Goal: Transaction & Acquisition: Purchase product/service

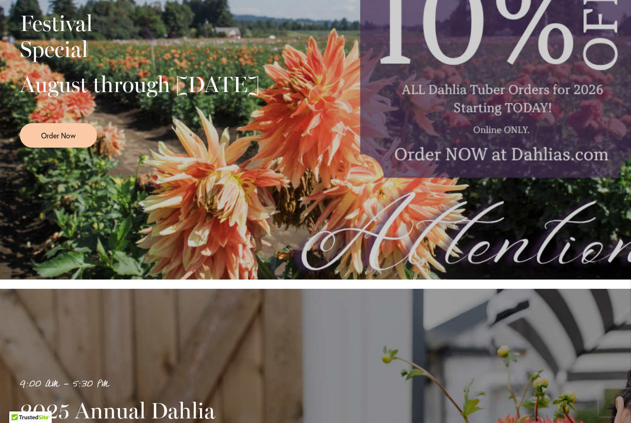
scroll to position [222, 0]
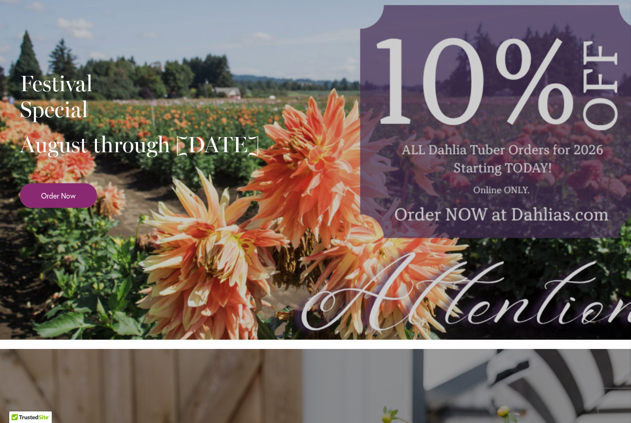
click at [61, 201] on span "Order Now" at bounding box center [58, 195] width 35 height 11
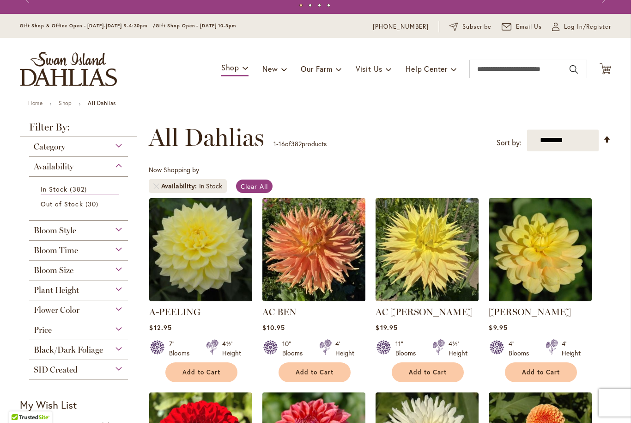
scroll to position [16, 0]
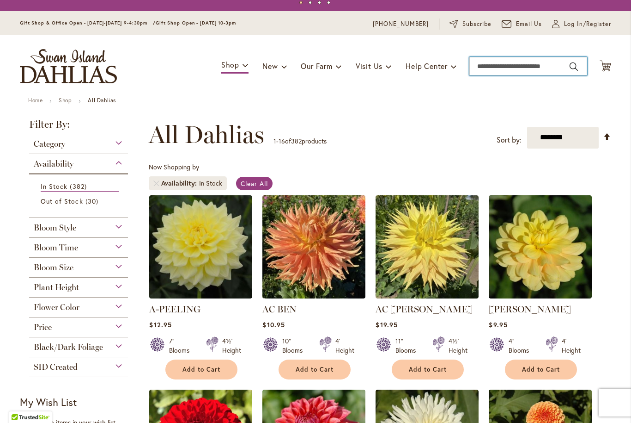
click at [518, 71] on input "Search" at bounding box center [529, 66] width 118 height 18
type input "******"
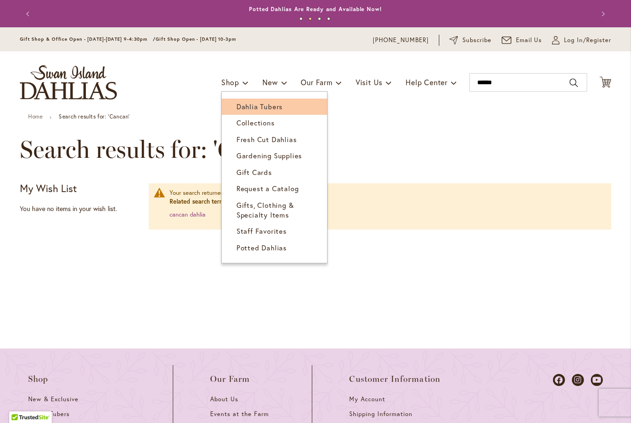
click at [271, 113] on link "Dahlia Tubers" at bounding box center [274, 106] width 105 height 16
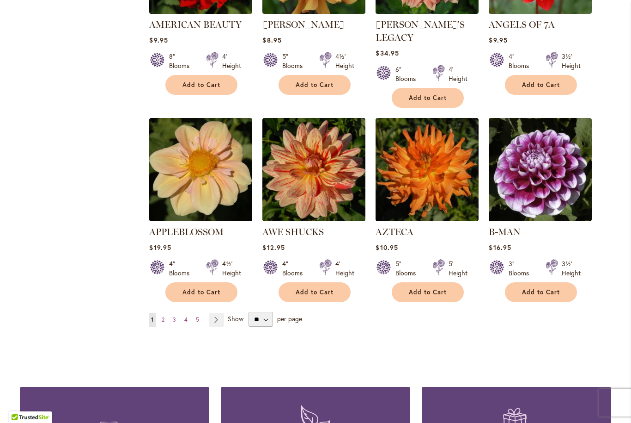
scroll to position [709, 0]
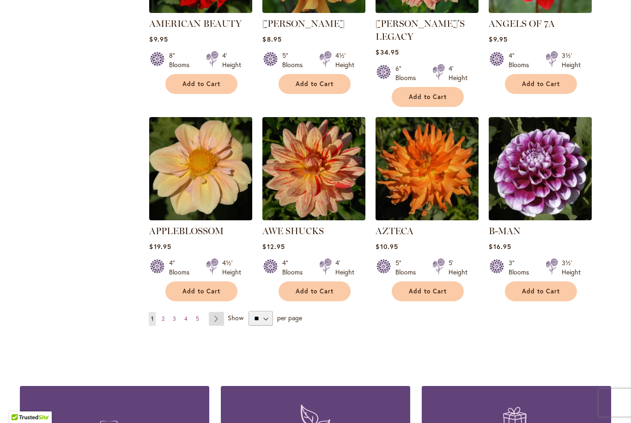
click at [217, 312] on link "Page Next" at bounding box center [216, 319] width 15 height 14
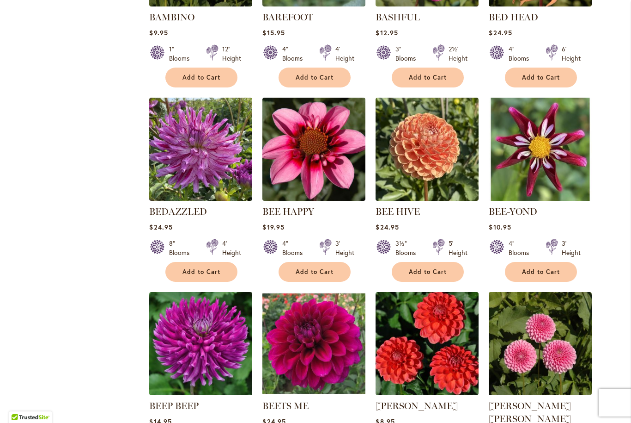
scroll to position [522, 0]
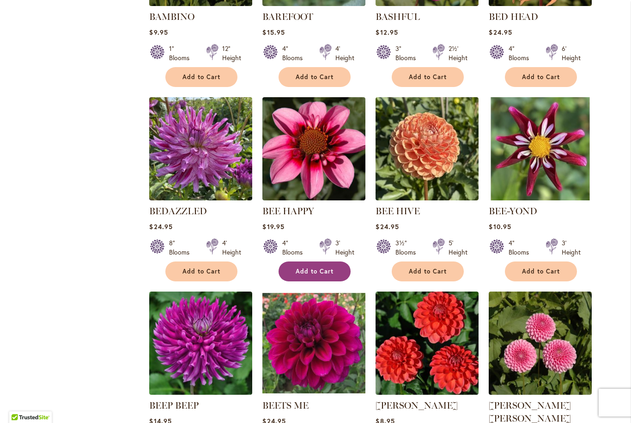
click at [324, 270] on span "Add to Cart" at bounding box center [315, 271] width 38 height 8
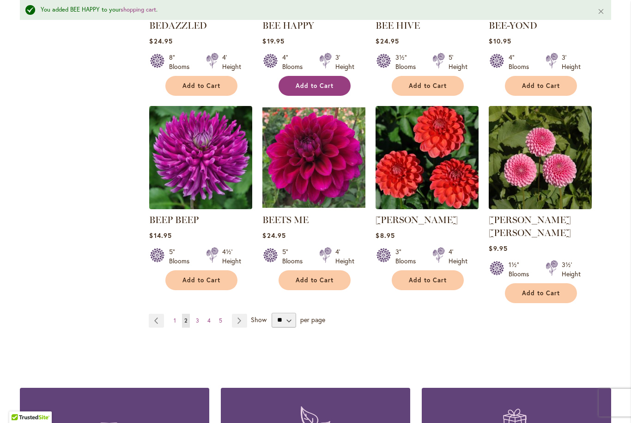
scroll to position [739, 0]
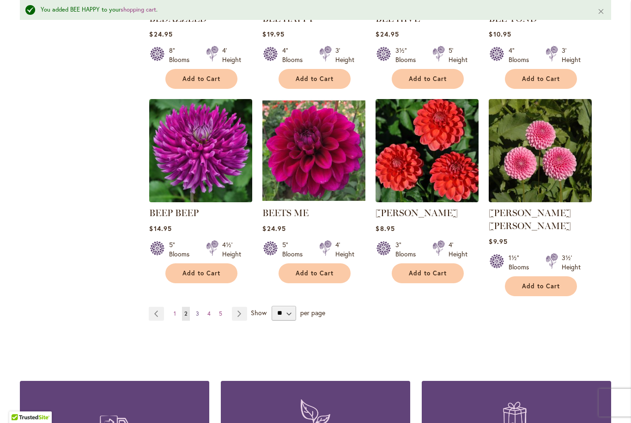
click at [196, 306] on link "Page 3" at bounding box center [198, 313] width 8 height 14
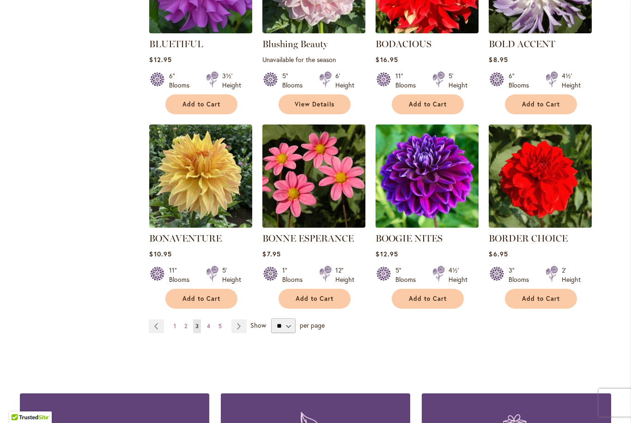
scroll to position [693, 0]
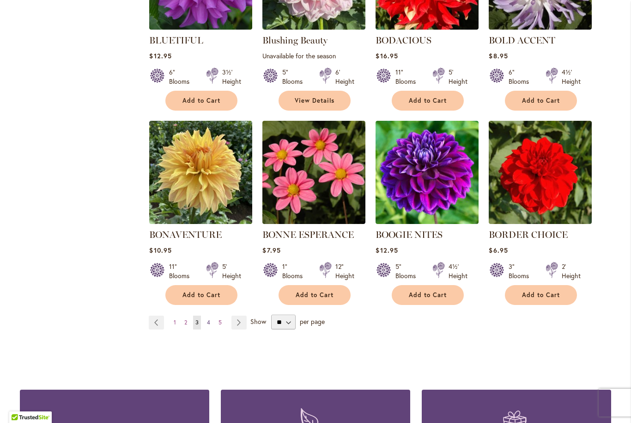
click at [211, 322] on link "Page 4" at bounding box center [209, 322] width 8 height 14
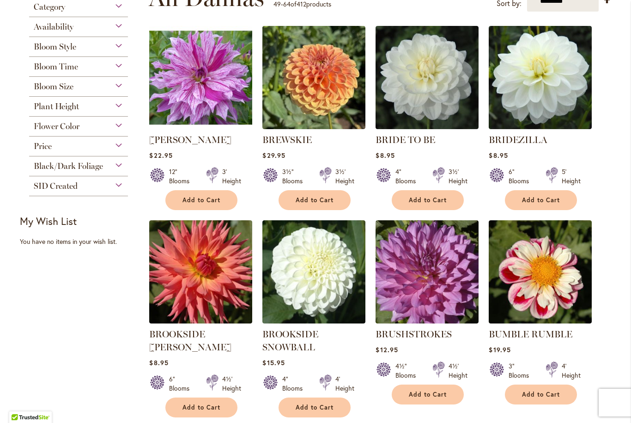
scroll to position [205, 0]
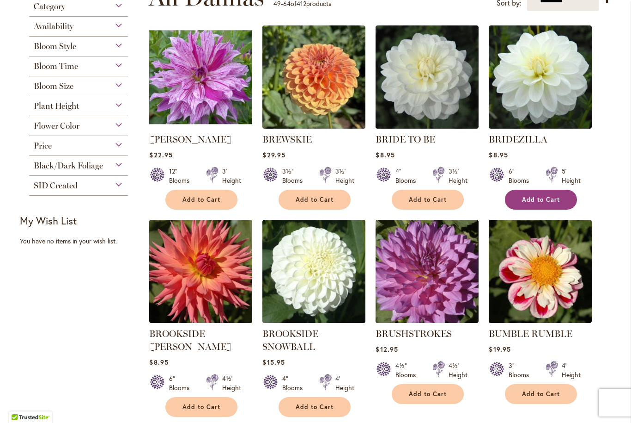
click at [552, 200] on span "Add to Cart" at bounding box center [541, 200] width 38 height 8
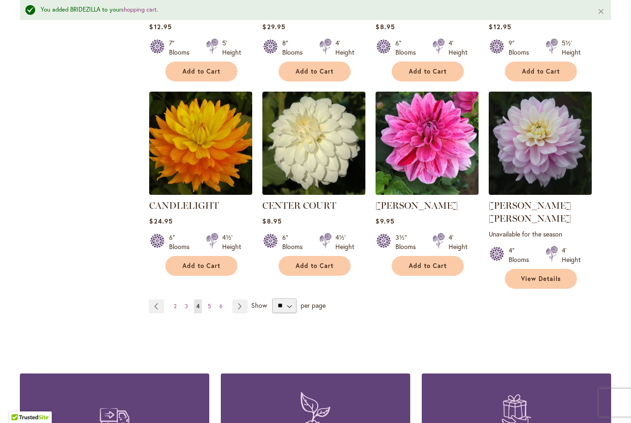
scroll to position [760, 0]
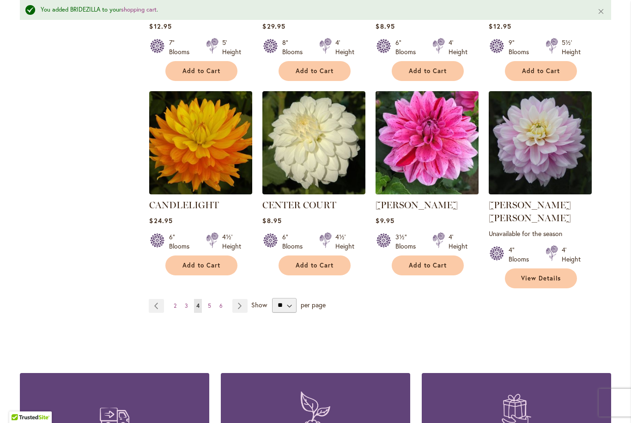
click at [432, 155] on img at bounding box center [428, 142] width 108 height 108
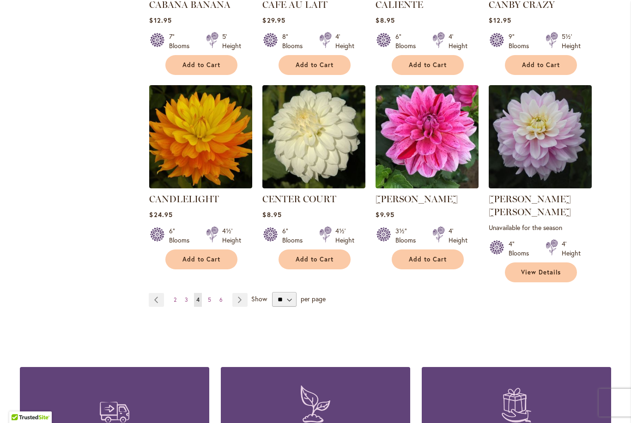
scroll to position [741, 0]
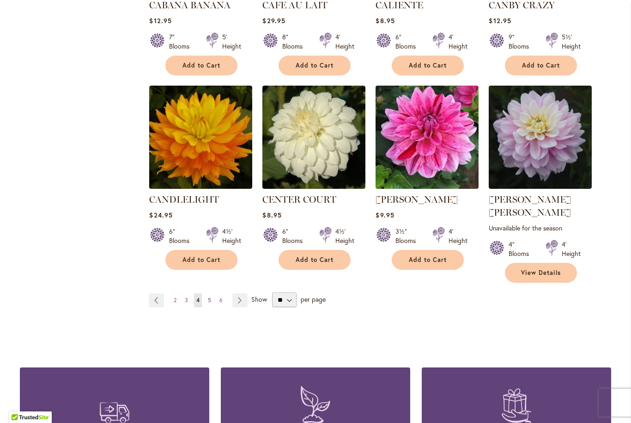
click at [212, 293] on link "Page 5" at bounding box center [210, 300] width 8 height 14
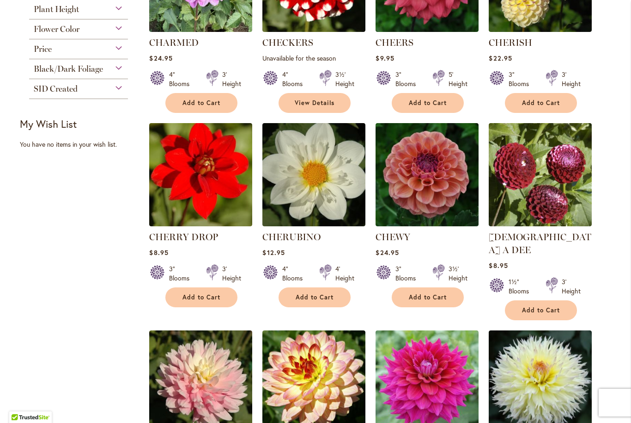
scroll to position [300, 0]
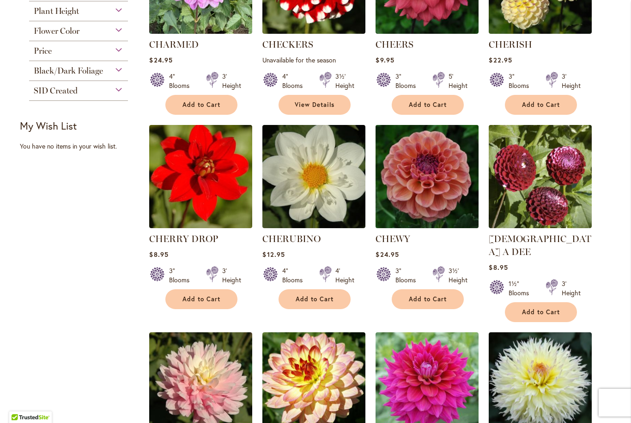
click at [435, 184] on img at bounding box center [428, 177] width 108 height 108
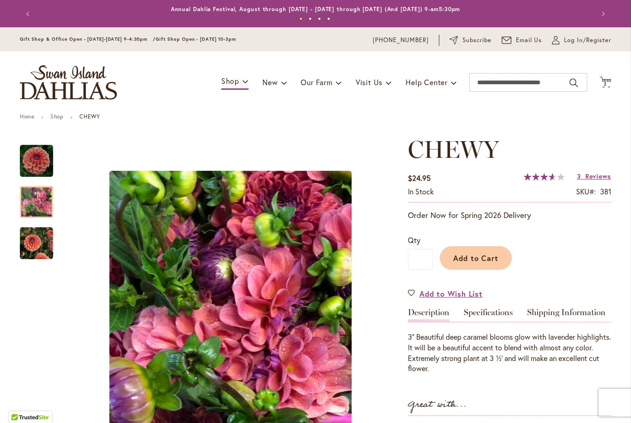
click at [40, 203] on img "CHEWY" at bounding box center [36, 202] width 33 height 44
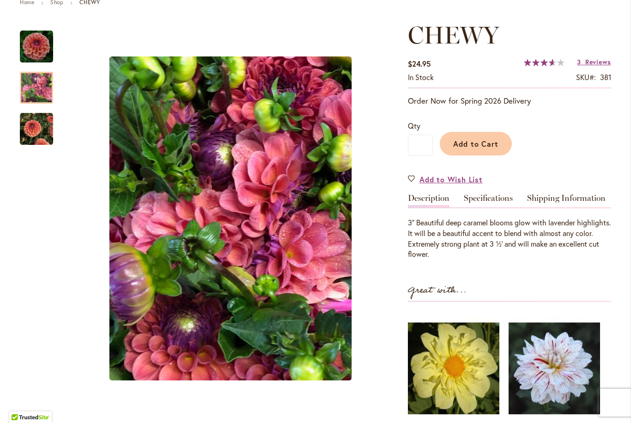
scroll to position [116, 0]
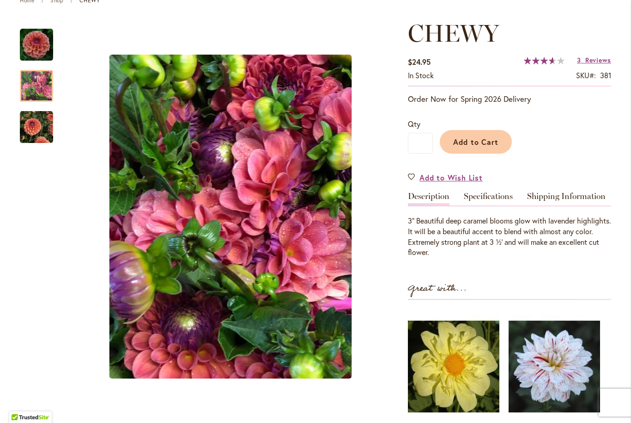
click at [41, 135] on img "CHEWY" at bounding box center [36, 126] width 33 height 33
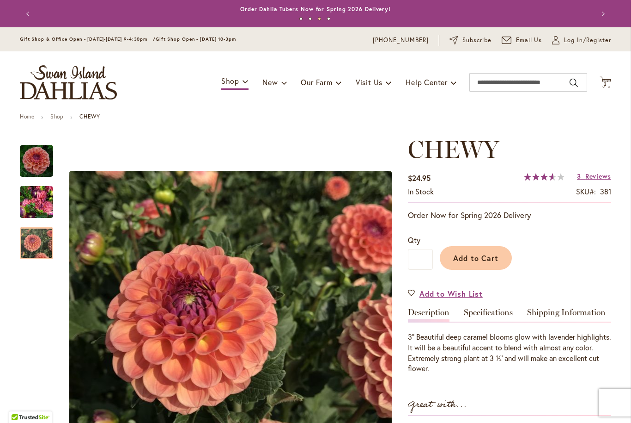
scroll to position [0, 0]
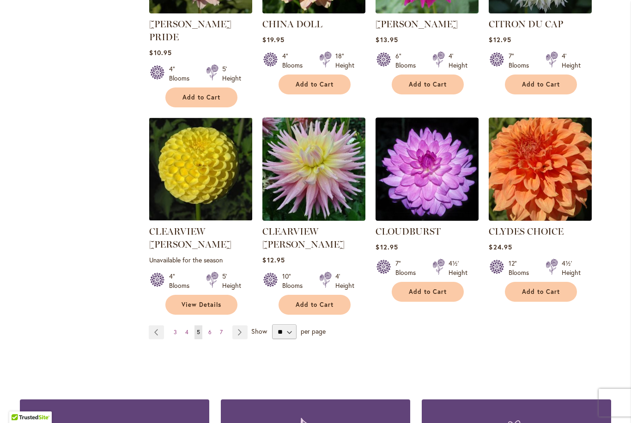
scroll to position [729, 0]
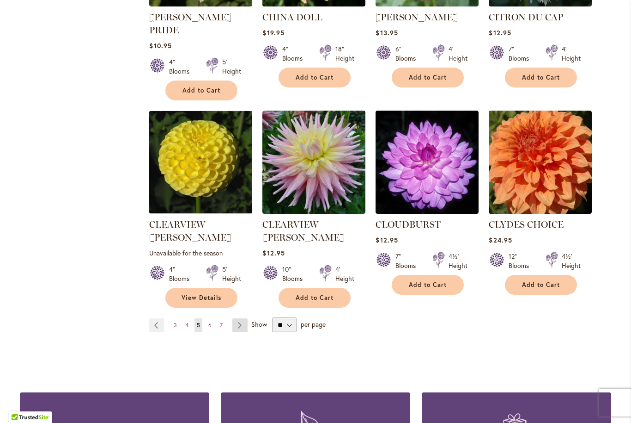
click at [238, 318] on link "Page Next" at bounding box center [240, 325] width 15 height 14
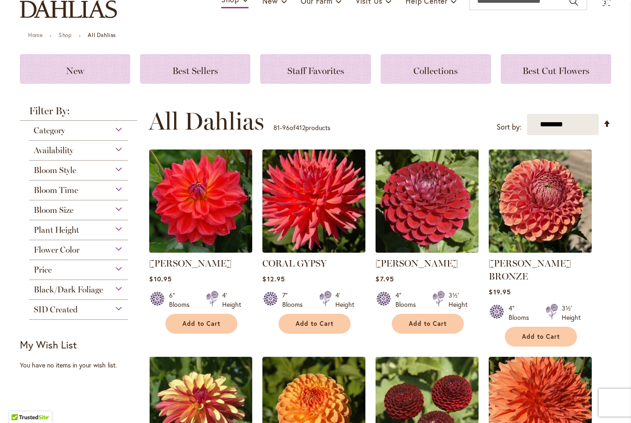
scroll to position [83, 0]
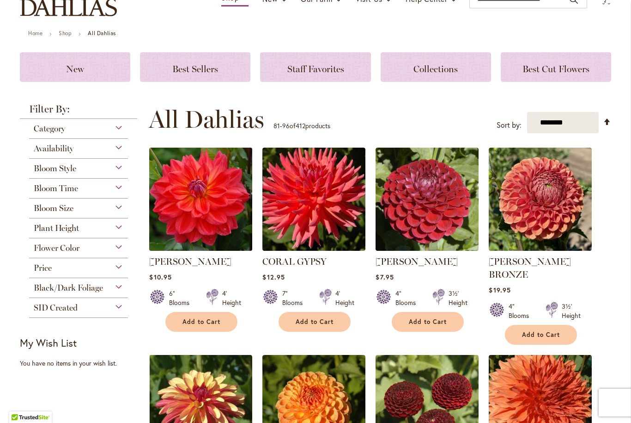
click at [221, 200] on img at bounding box center [201, 199] width 108 height 108
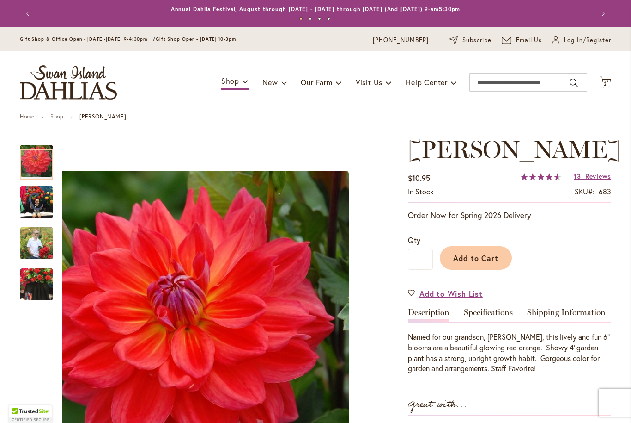
click at [34, 205] on img "COOPER BLAINE" at bounding box center [36, 201] width 33 height 33
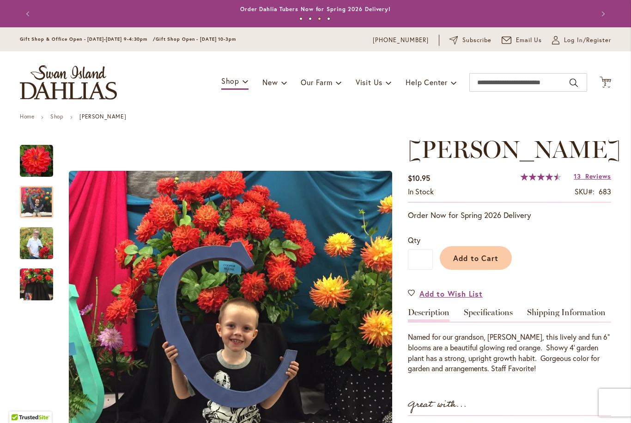
click at [33, 242] on img "COOPER BLAINE" at bounding box center [36, 243] width 33 height 42
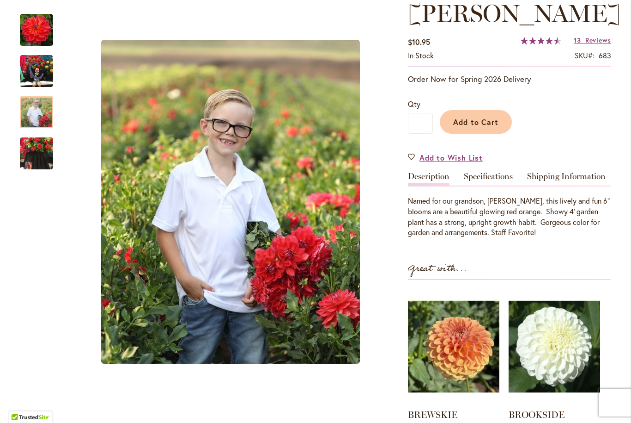
scroll to position [140, 0]
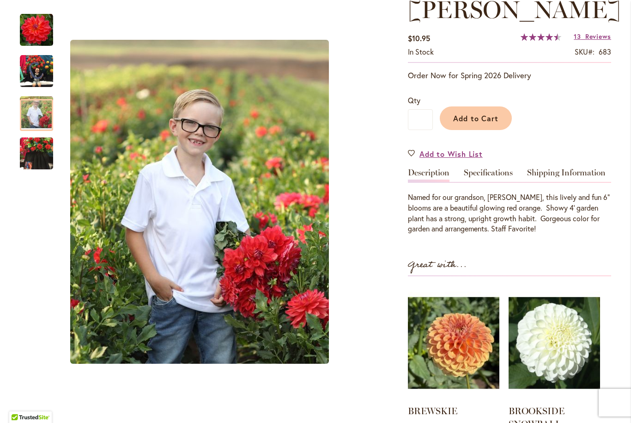
click at [41, 162] on img "COOPER BLAINE" at bounding box center [36, 153] width 33 height 44
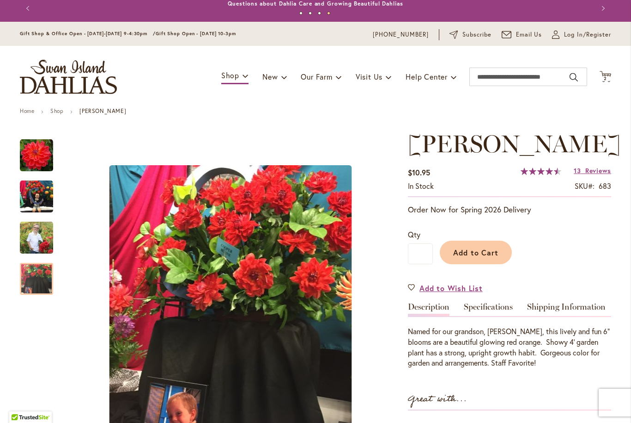
scroll to position [3, 0]
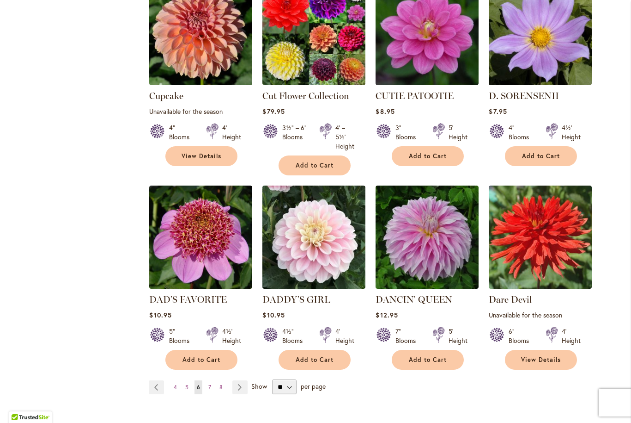
scroll to position [683, 0]
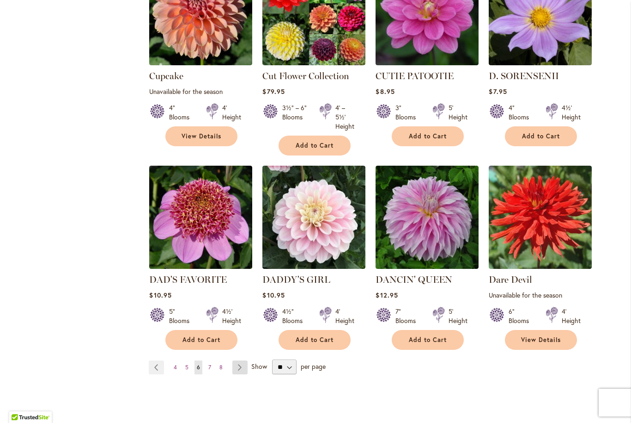
click at [240, 360] on link "Page Next" at bounding box center [240, 367] width 15 height 14
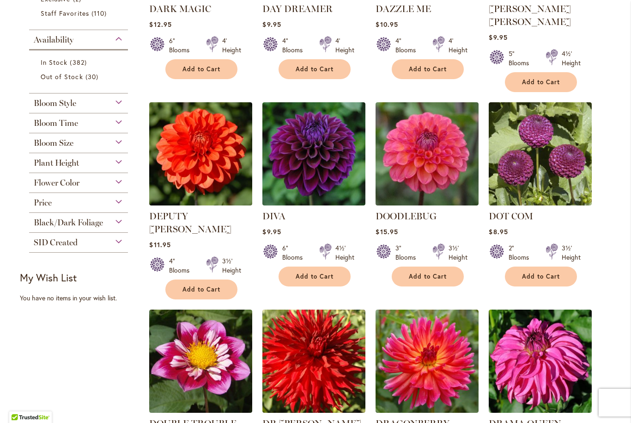
scroll to position [336, 0]
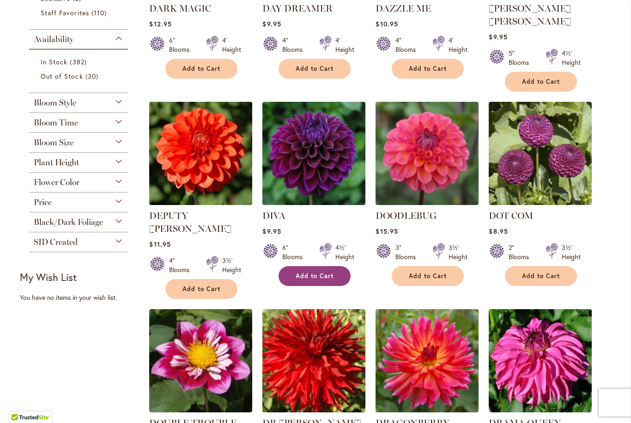
click at [328, 272] on span "Add to Cart" at bounding box center [315, 276] width 38 height 8
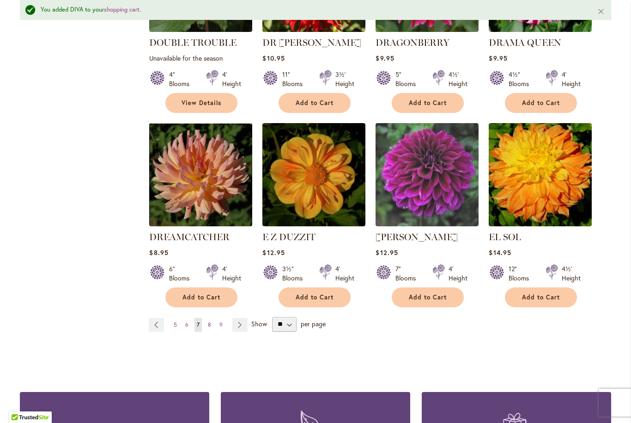
scroll to position [757, 0]
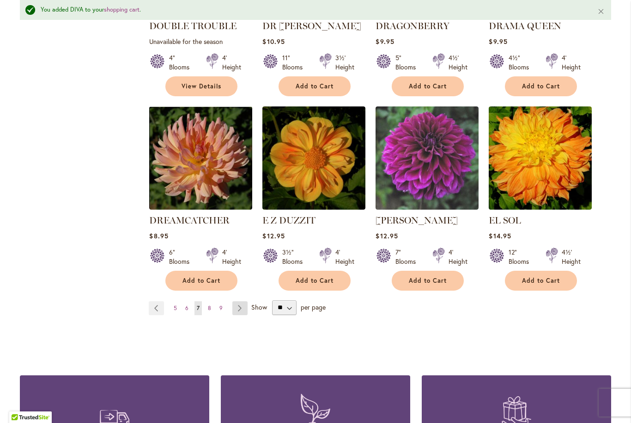
click at [241, 301] on link "Page Next" at bounding box center [240, 308] width 15 height 14
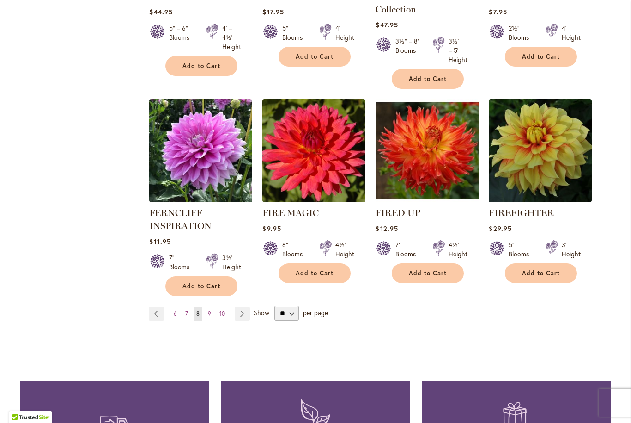
scroll to position [759, 0]
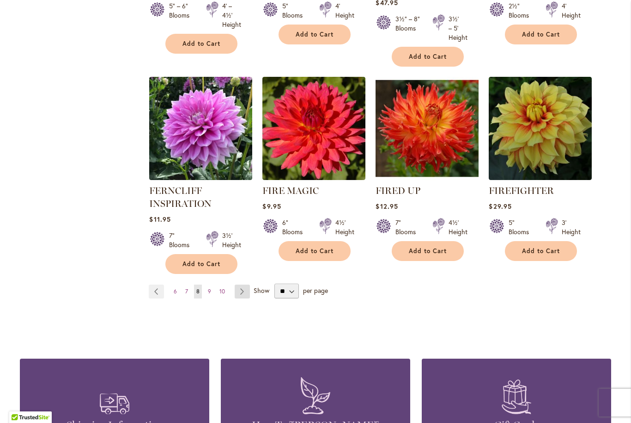
click at [243, 294] on link "Page Next" at bounding box center [242, 291] width 15 height 14
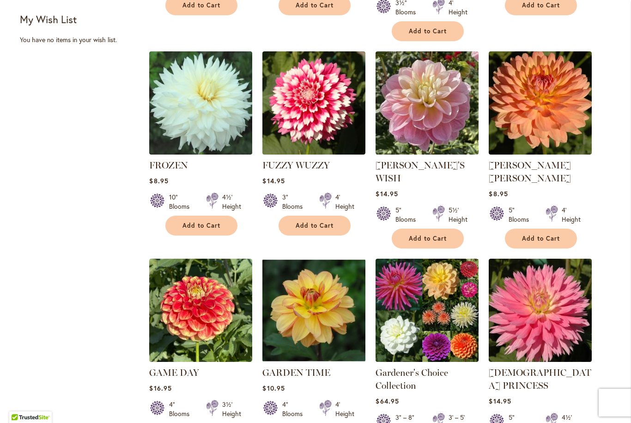
scroll to position [592, 0]
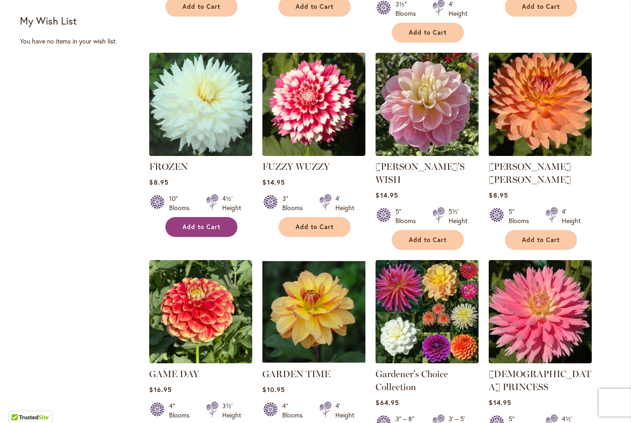
click at [215, 223] on span "Add to Cart" at bounding box center [202, 227] width 38 height 8
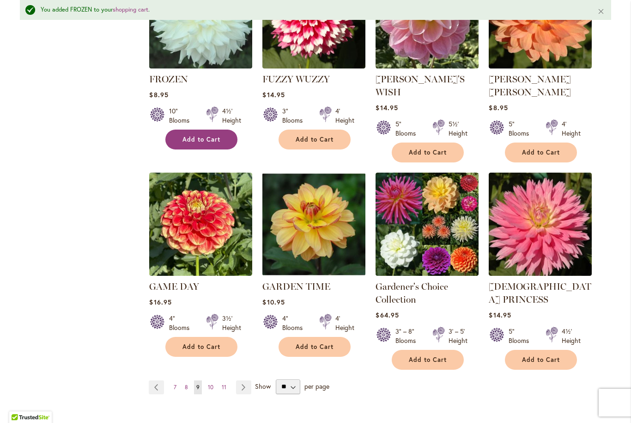
scroll to position [716, 0]
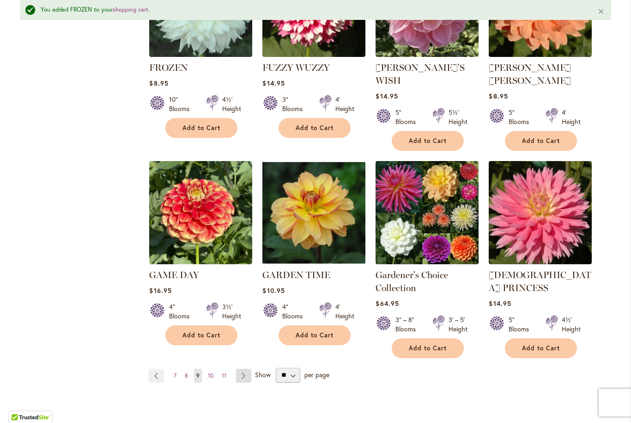
click at [242, 368] on link "Page Next" at bounding box center [243, 375] width 15 height 14
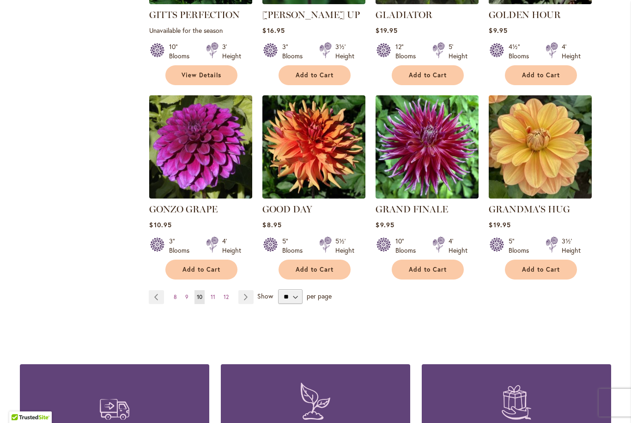
scroll to position [731, 0]
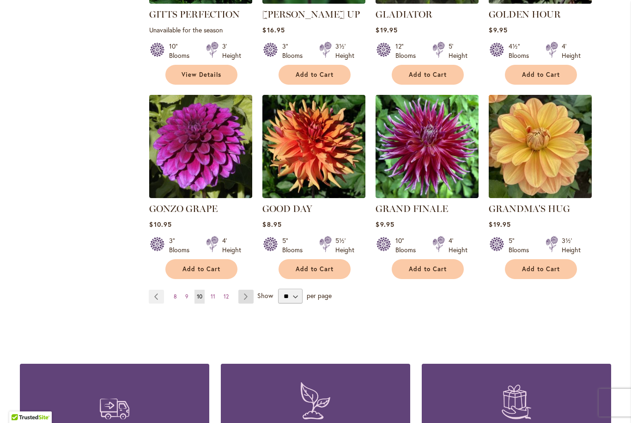
click at [246, 289] on link "Page Next" at bounding box center [246, 296] width 15 height 14
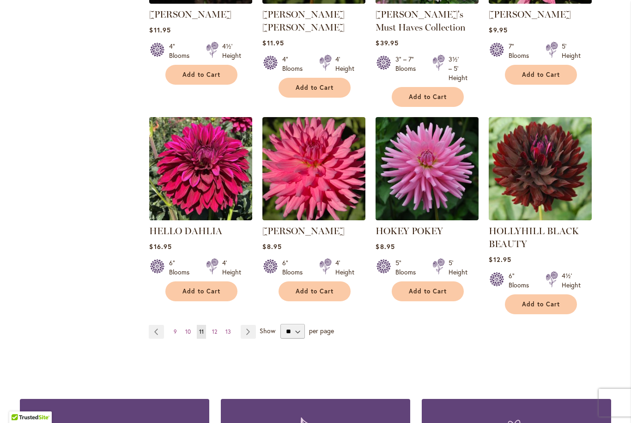
scroll to position [732, 0]
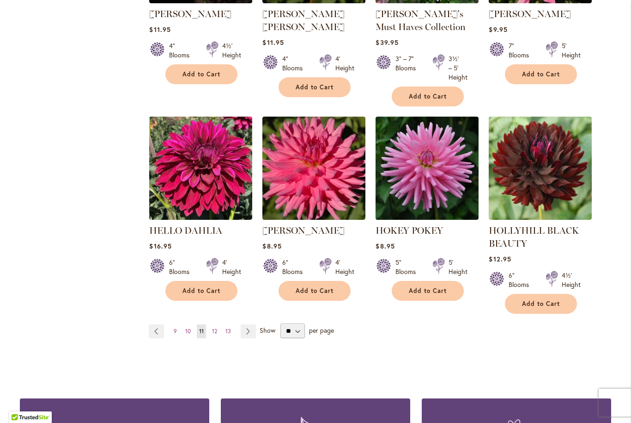
click at [208, 175] on img at bounding box center [201, 168] width 108 height 108
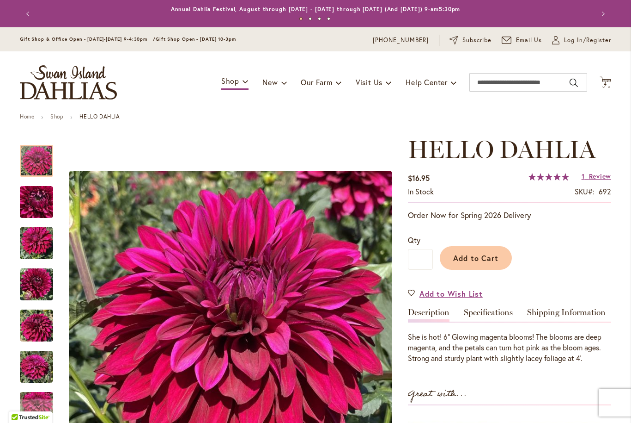
click at [38, 245] on img "Hello Dahlia" at bounding box center [36, 243] width 33 height 44
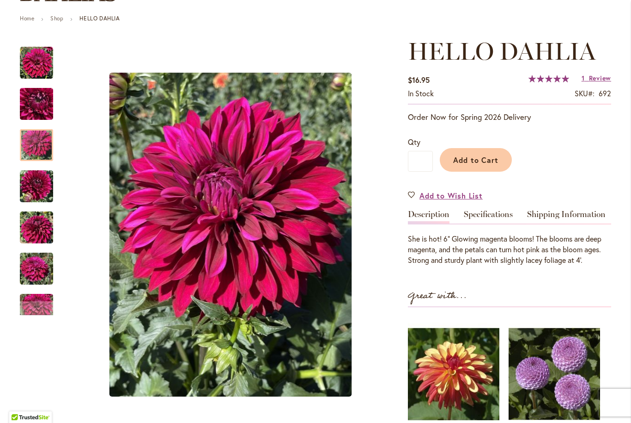
scroll to position [107, 0]
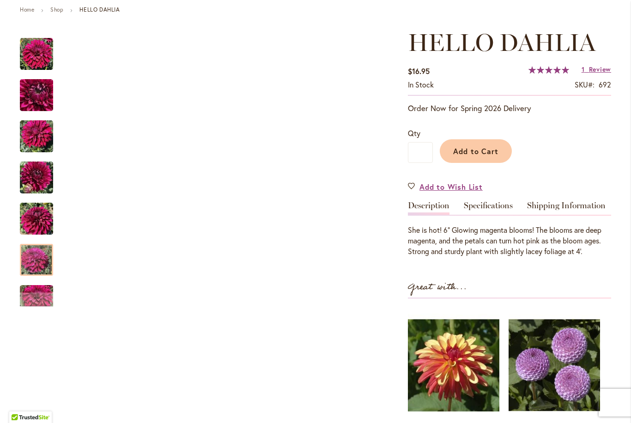
click at [36, 264] on img "Hello Dahlia" at bounding box center [36, 260] width 33 height 44
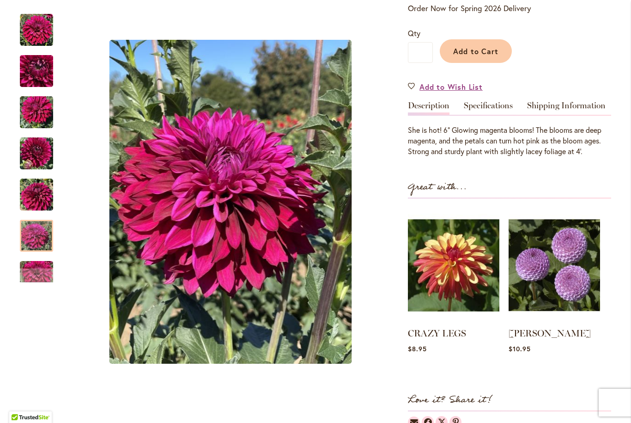
scroll to position [200, 0]
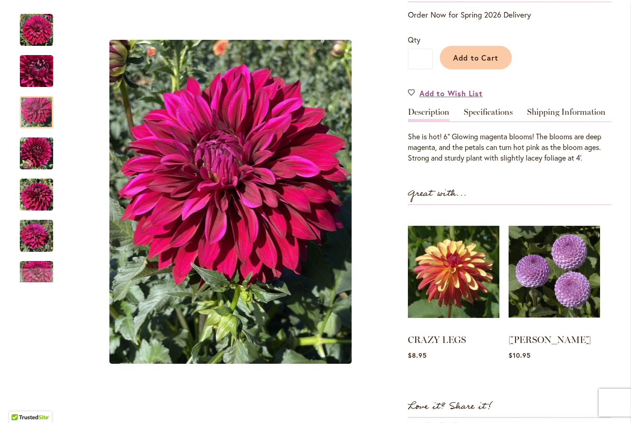
click at [32, 116] on img "Hello Dahlia" at bounding box center [36, 112] width 33 height 44
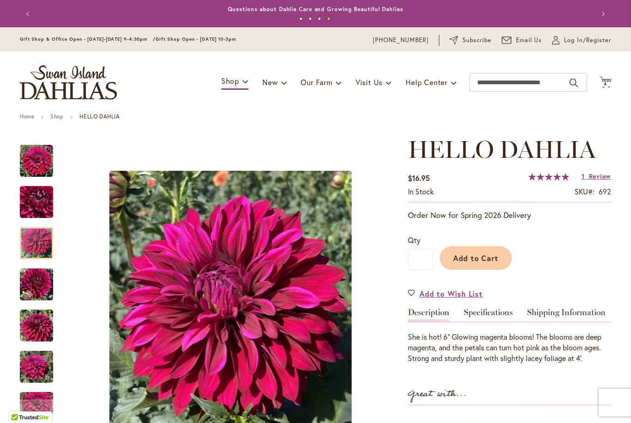
scroll to position [0, 0]
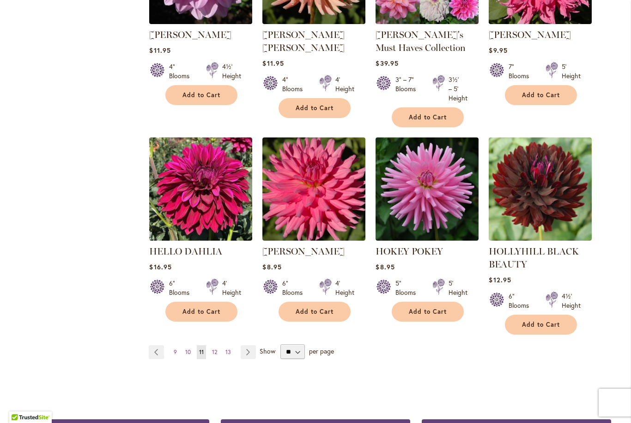
scroll to position [692, 0]
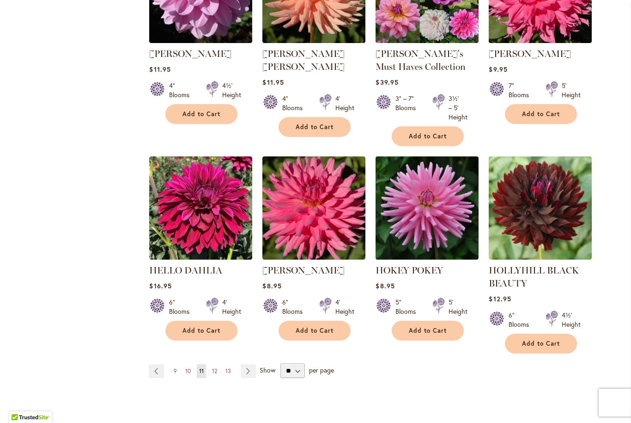
click at [249, 373] on link "Page Next" at bounding box center [248, 371] width 15 height 14
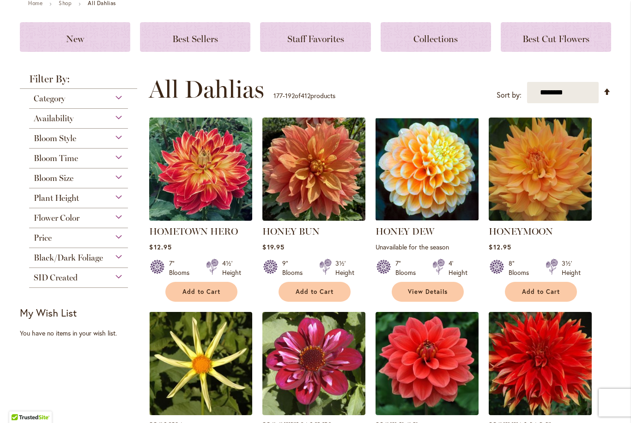
scroll to position [142, 0]
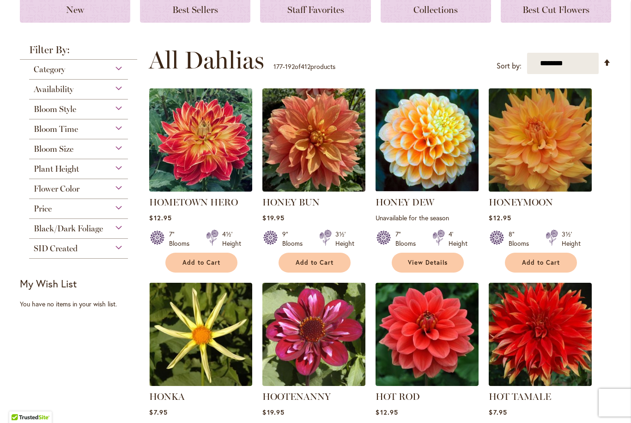
click at [552, 153] on img at bounding box center [541, 140] width 108 height 108
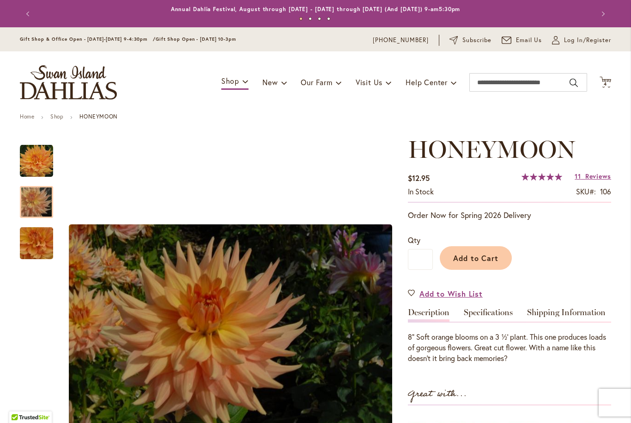
click at [28, 198] on img "Honeymoon" at bounding box center [36, 202] width 67 height 44
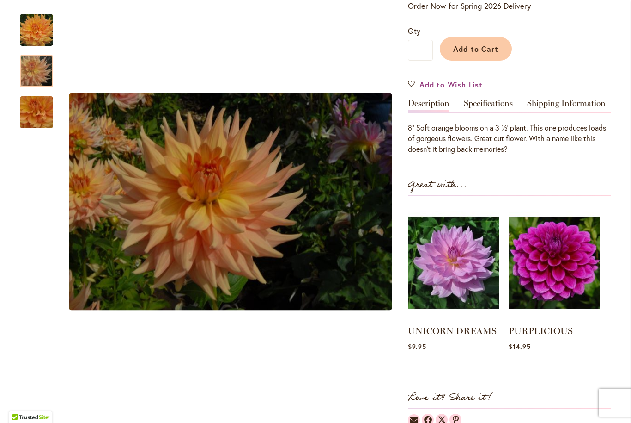
scroll to position [208, 0]
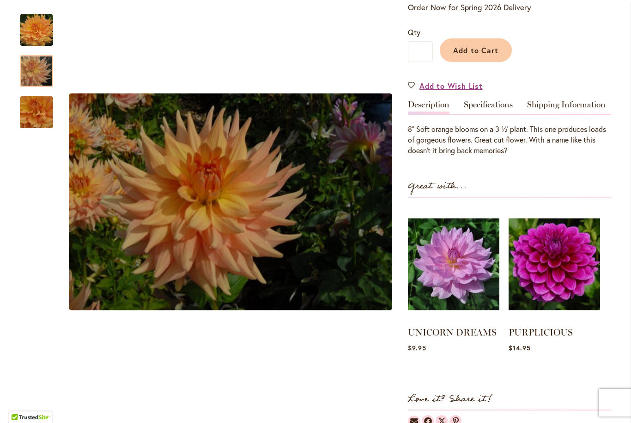
click at [35, 35] on img "Honeymoon" at bounding box center [36, 29] width 33 height 33
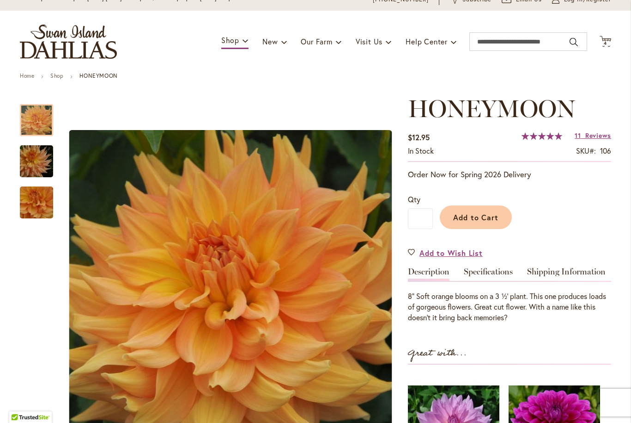
scroll to position [30, 0]
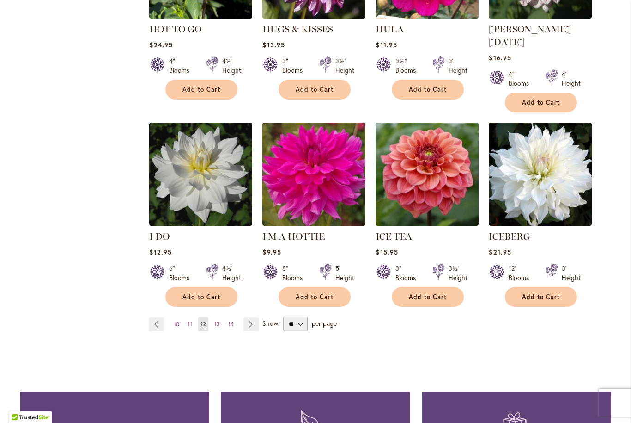
scroll to position [705, 0]
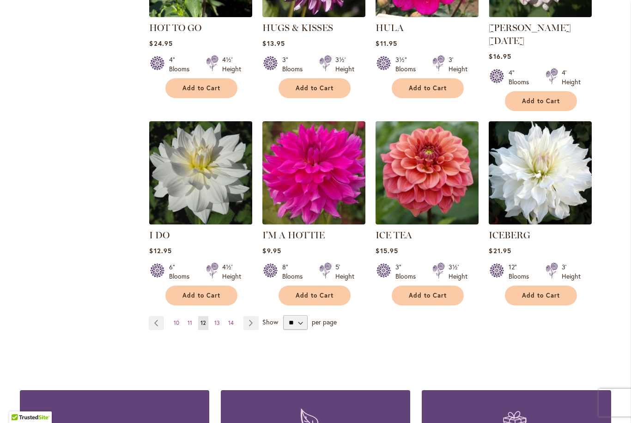
click at [205, 165] on img at bounding box center [201, 173] width 108 height 108
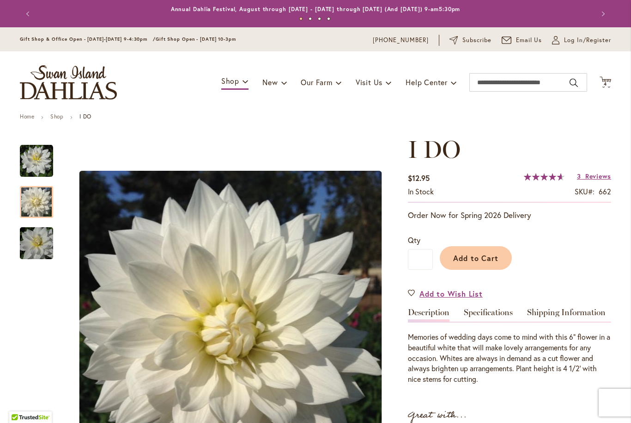
click at [35, 205] on img "I DO" at bounding box center [36, 202] width 33 height 36
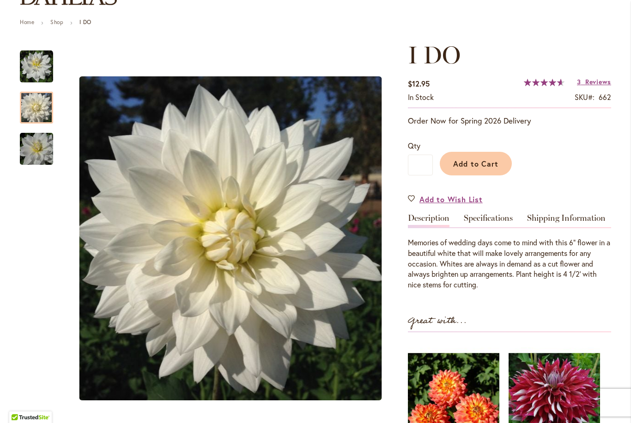
scroll to position [95, 0]
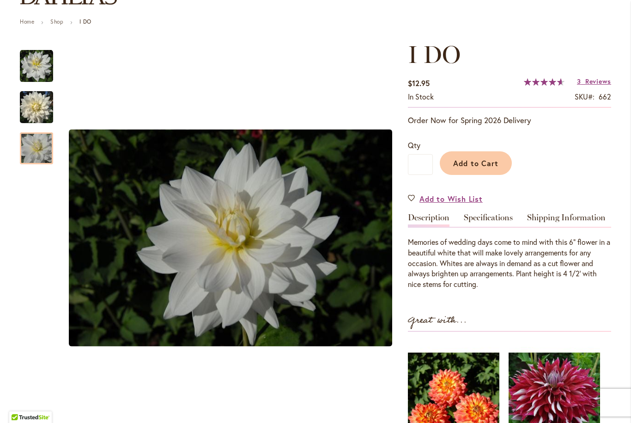
click at [37, 153] on img "I DO" at bounding box center [36, 148] width 67 height 44
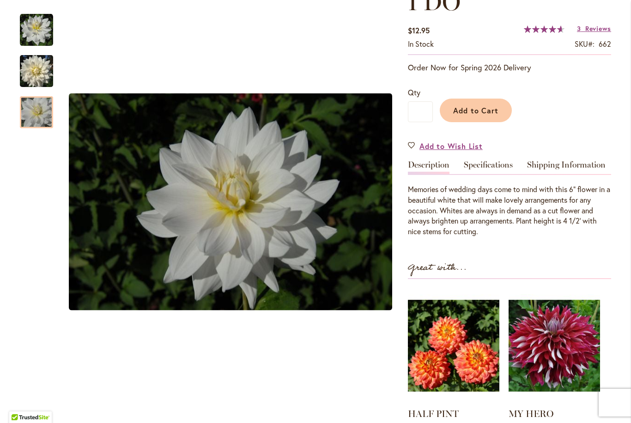
scroll to position [156, 0]
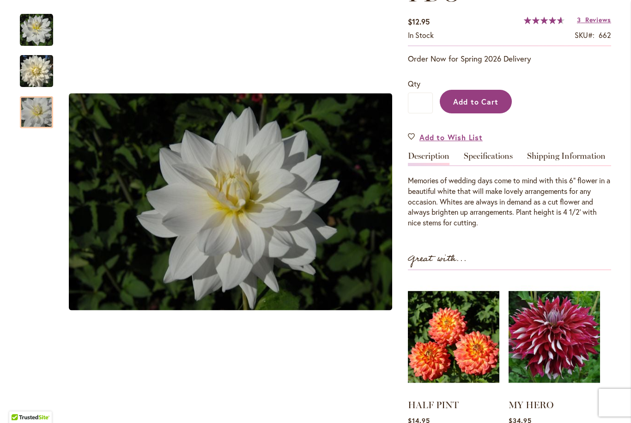
click at [493, 100] on span "Add to Cart" at bounding box center [477, 102] width 46 height 10
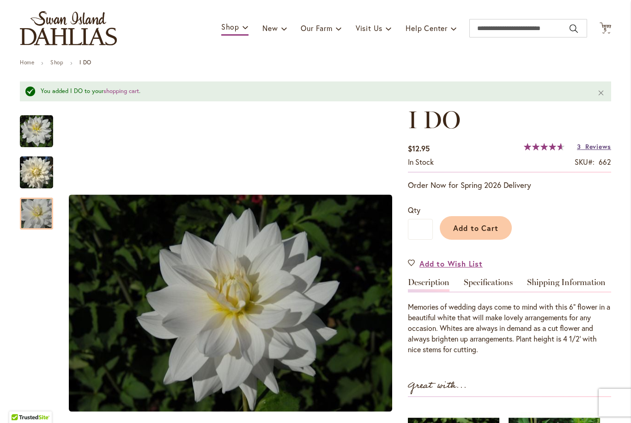
click at [601, 147] on span "Reviews" at bounding box center [599, 146] width 26 height 9
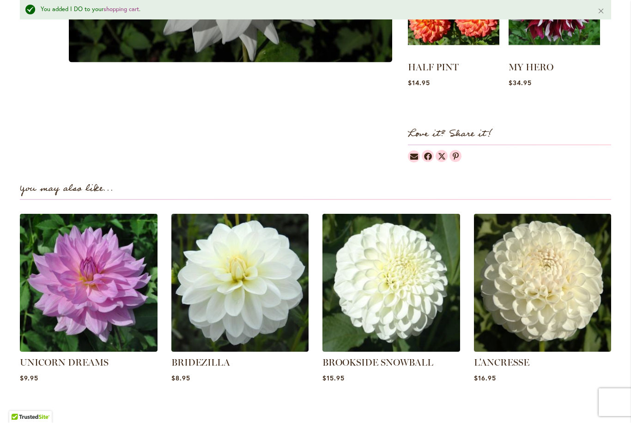
scroll to position [521, 0]
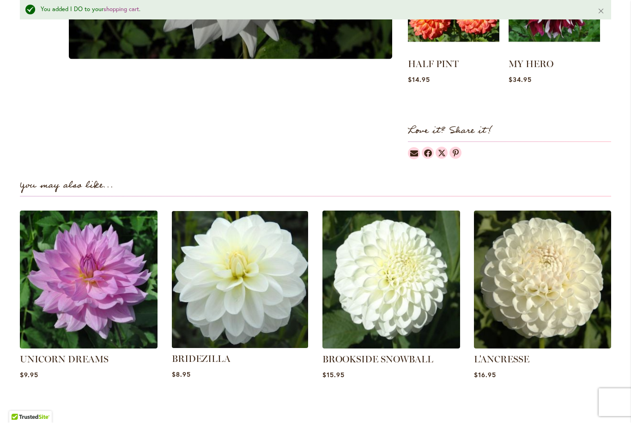
click at [266, 296] on img at bounding box center [239, 279] width 143 height 143
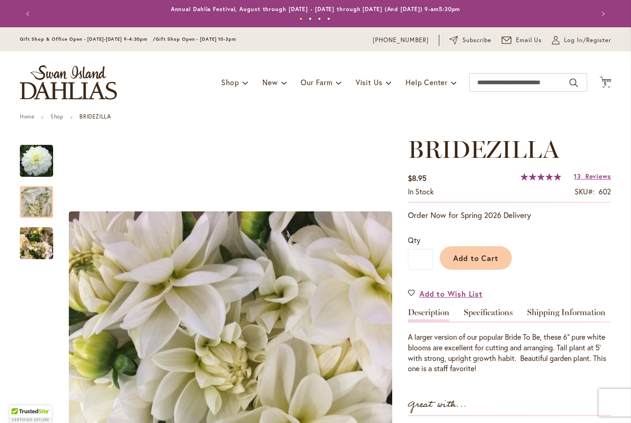
click at [36, 204] on img "BRIDEZILLA" at bounding box center [36, 202] width 67 height 50
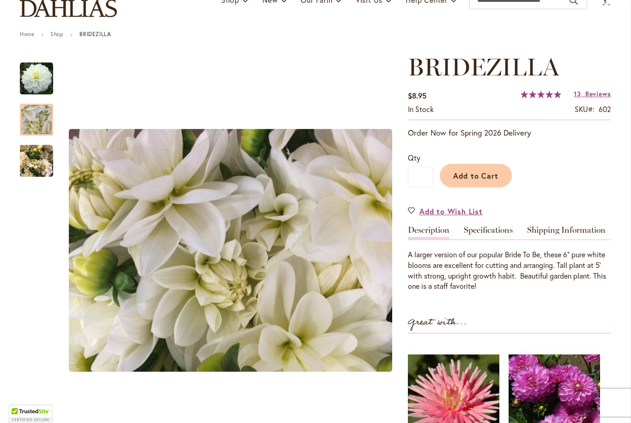
scroll to position [84, 0]
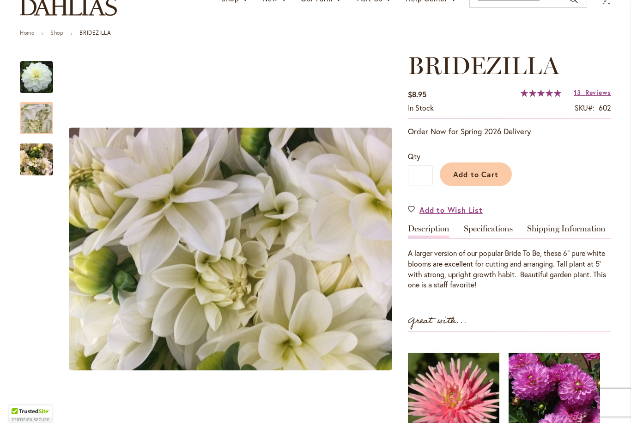
click at [25, 158] on img "BRIDEZILLA" at bounding box center [36, 159] width 33 height 44
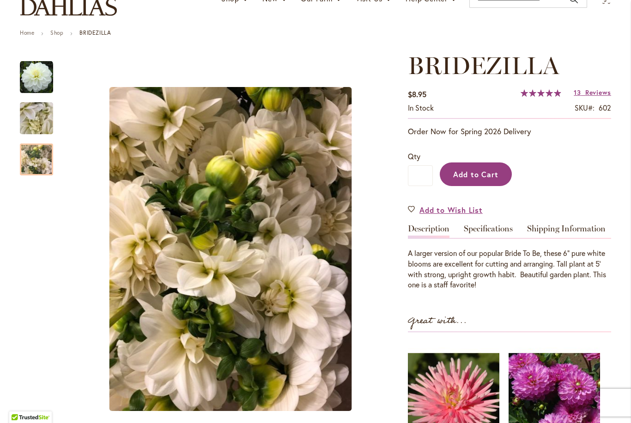
click at [487, 176] on span "Add to Cart" at bounding box center [477, 174] width 46 height 10
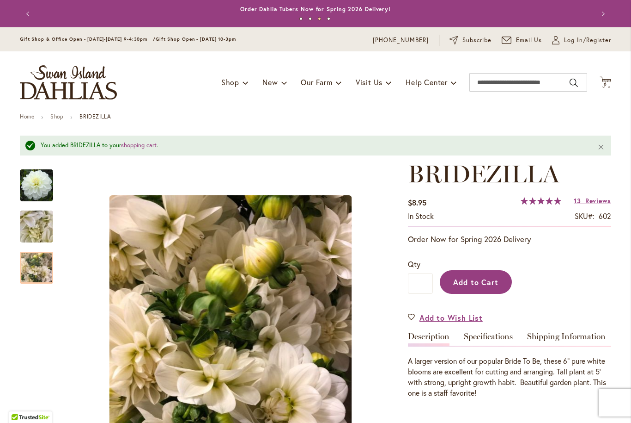
scroll to position [0, 0]
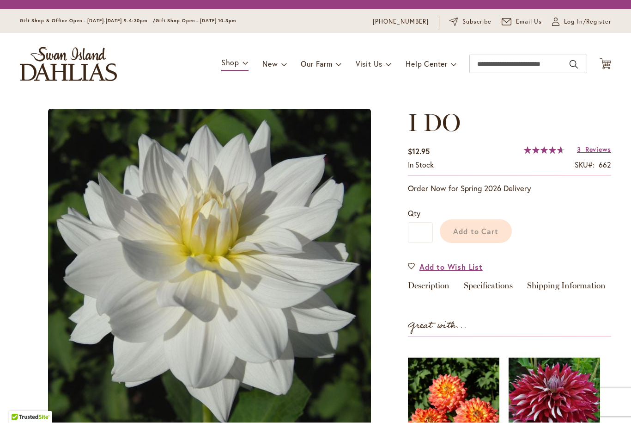
scroll to position [0, 0]
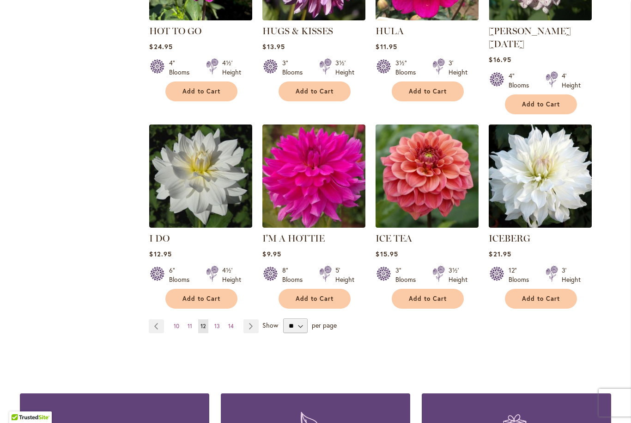
scroll to position [700, 0]
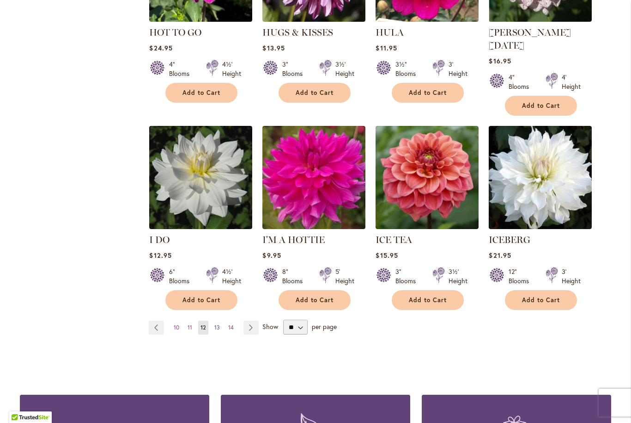
click at [218, 324] on span "13" at bounding box center [218, 327] width 6 height 7
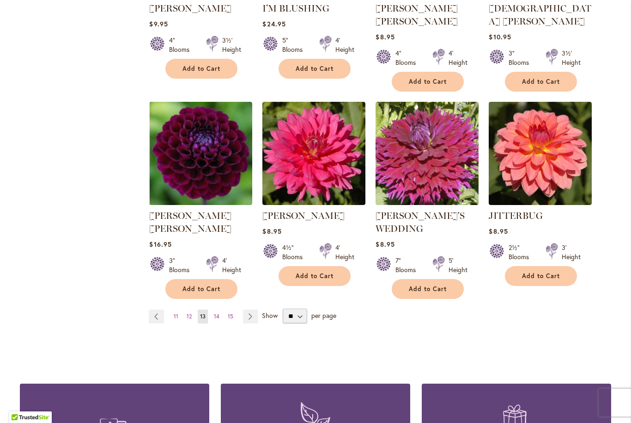
scroll to position [712, 0]
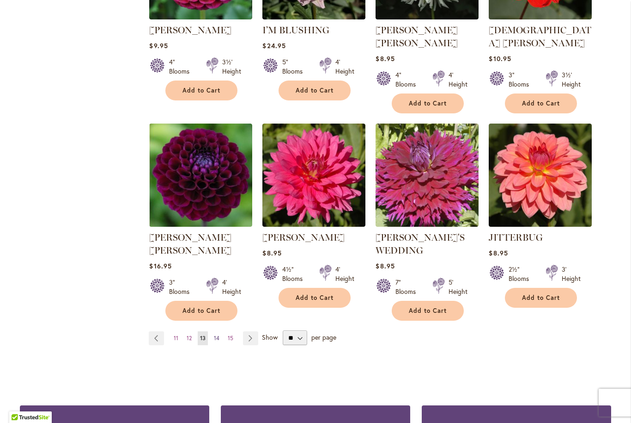
click at [217, 334] on span "14" at bounding box center [217, 337] width 6 height 7
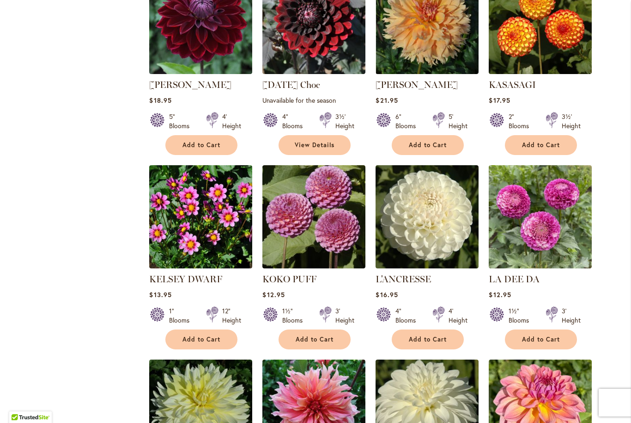
scroll to position [454, 0]
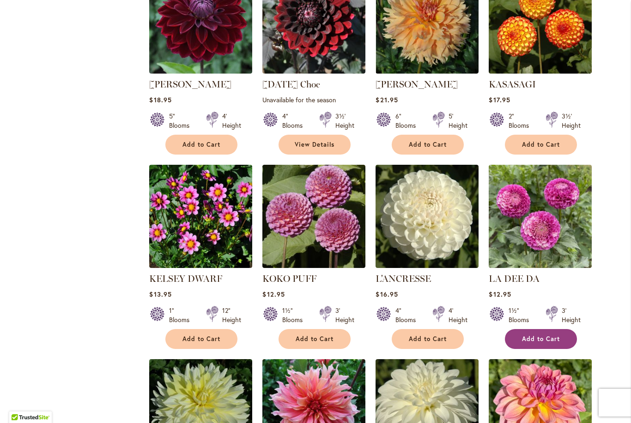
click at [554, 341] on span "Add to Cart" at bounding box center [541, 339] width 38 height 8
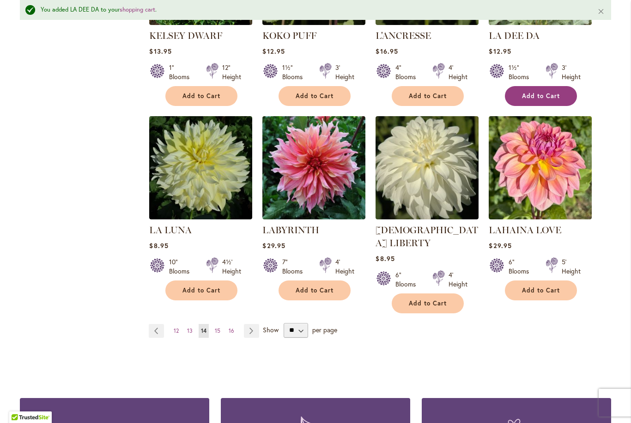
scroll to position [719, 0]
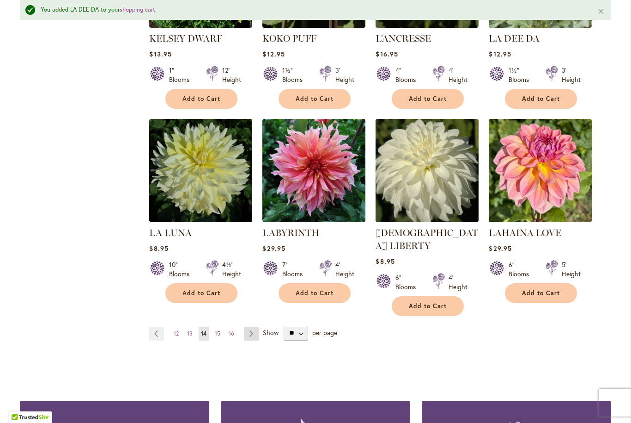
click at [251, 326] on link "Page Next" at bounding box center [251, 333] width 15 height 14
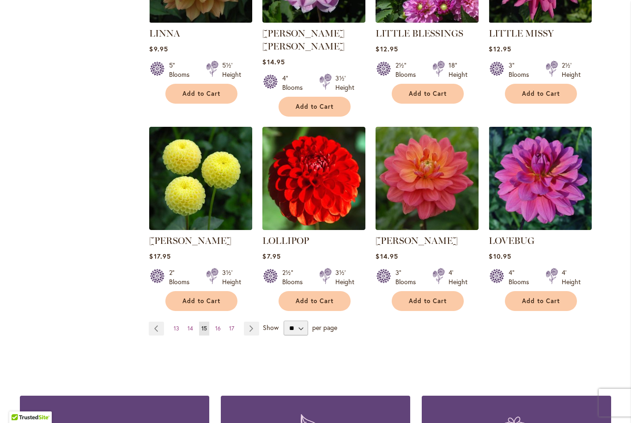
scroll to position [723, 0]
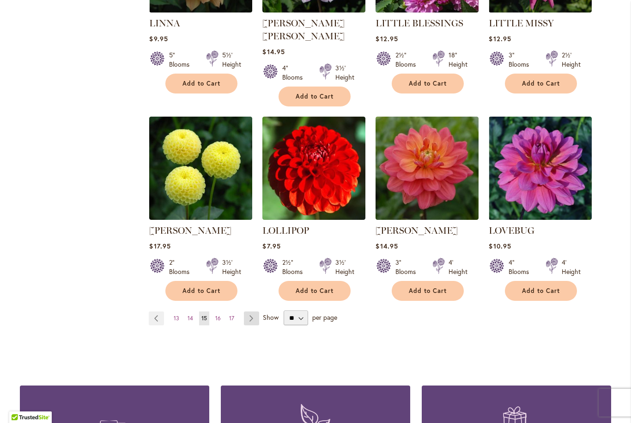
click at [247, 311] on link "Page Next" at bounding box center [251, 318] width 15 height 14
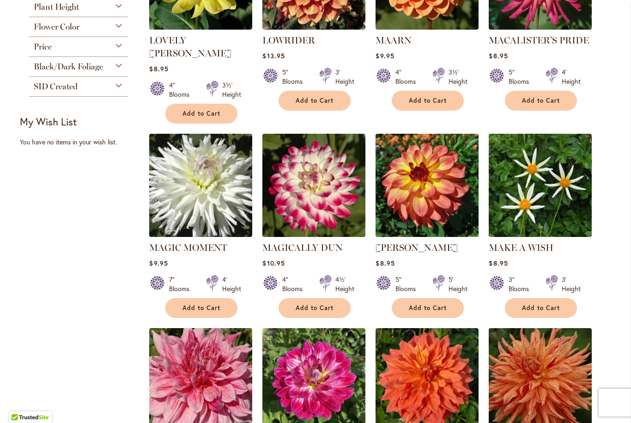
scroll to position [306, 0]
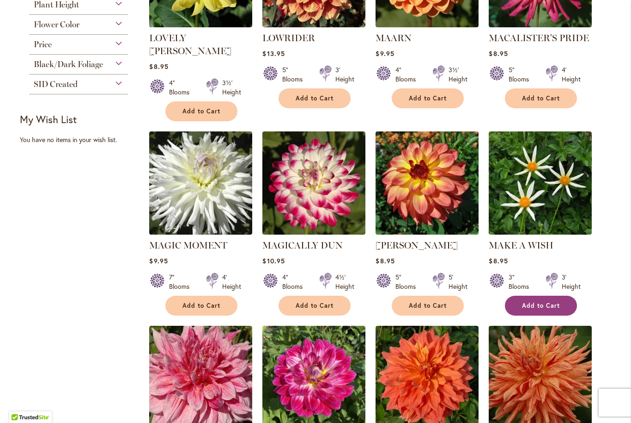
click at [558, 301] on span "Add to Cart" at bounding box center [541, 305] width 38 height 8
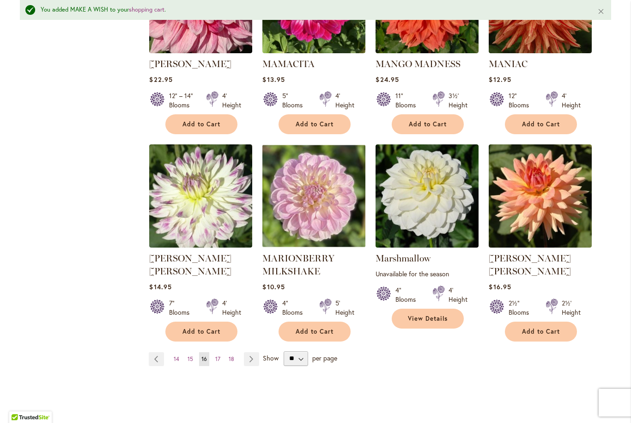
scroll to position [712, 0]
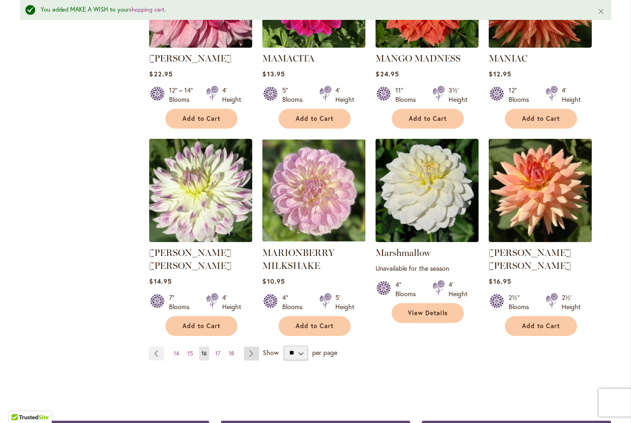
click at [250, 346] on link "Page Next" at bounding box center [251, 353] width 15 height 14
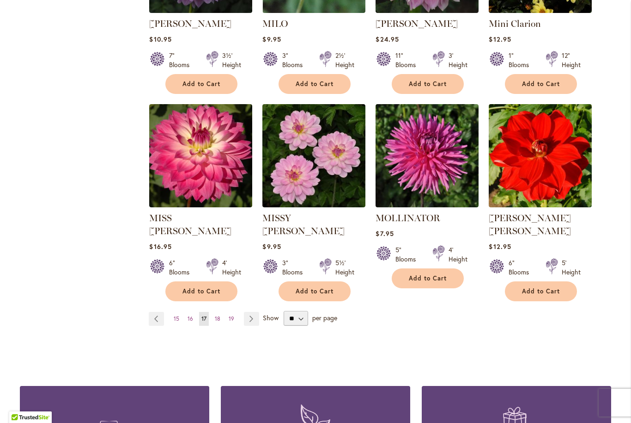
scroll to position [710, 0]
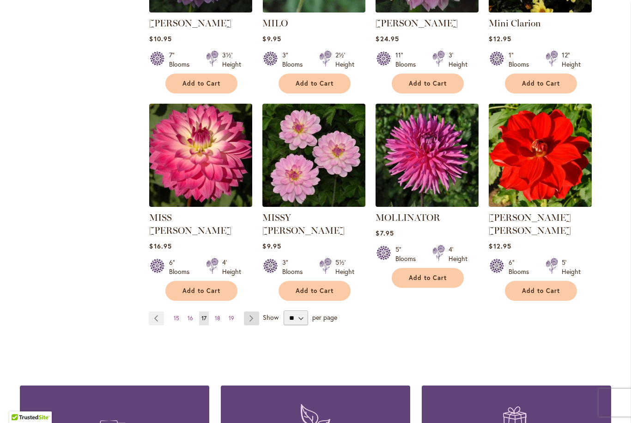
click at [249, 311] on link "Page Next" at bounding box center [251, 318] width 15 height 14
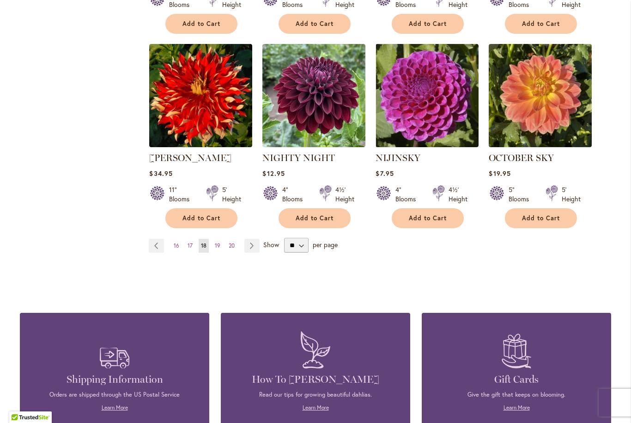
scroll to position [784, 0]
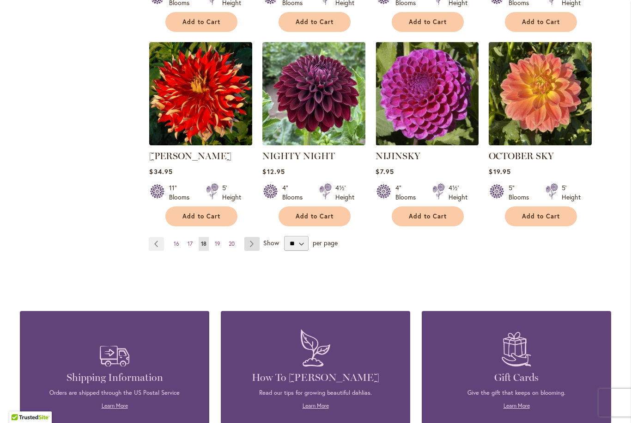
click at [252, 237] on link "Page Next" at bounding box center [252, 244] width 15 height 14
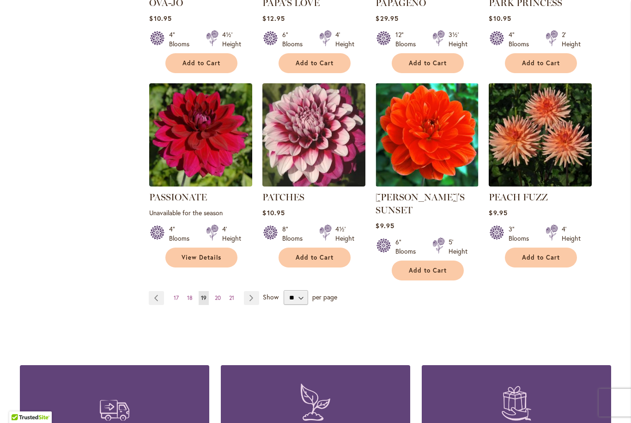
scroll to position [743, 0]
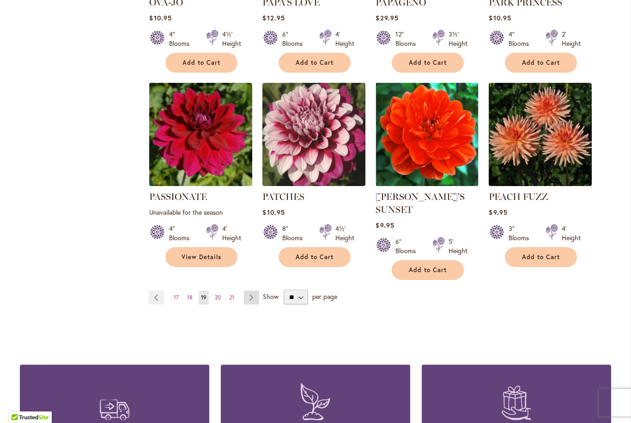
click at [251, 290] on link "Page Next" at bounding box center [251, 297] width 15 height 14
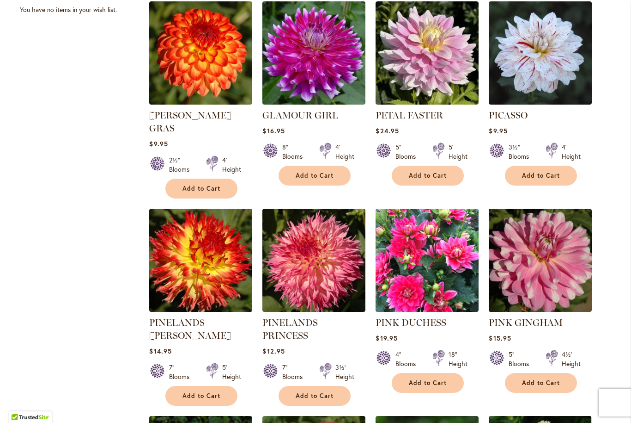
scroll to position [435, 0]
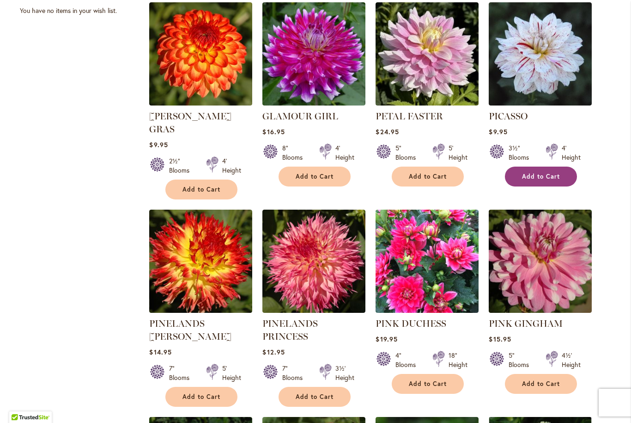
click at [552, 173] on span "Add to Cart" at bounding box center [541, 176] width 38 height 8
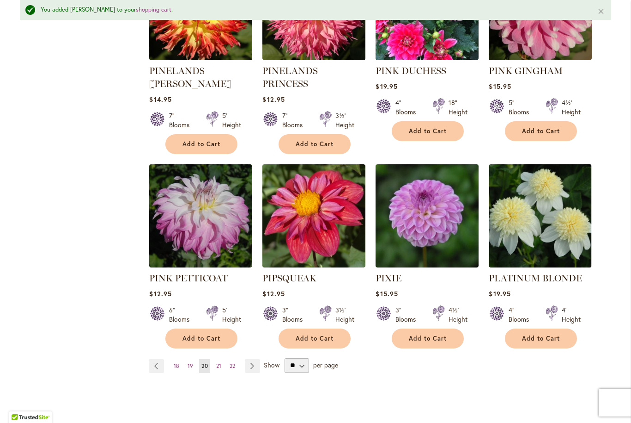
scroll to position [713, 0]
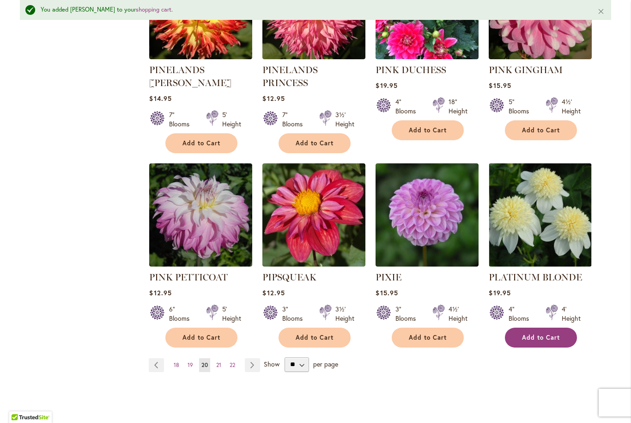
click at [560, 333] on span "Add to Cart" at bounding box center [541, 337] width 38 height 8
click at [253, 358] on link "Page Next" at bounding box center [252, 365] width 15 height 14
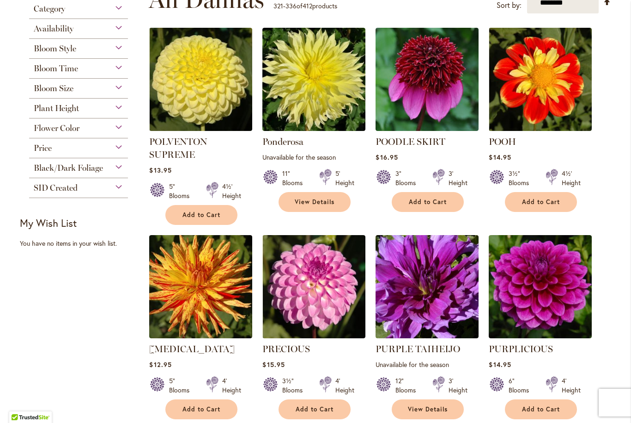
scroll to position [198, 0]
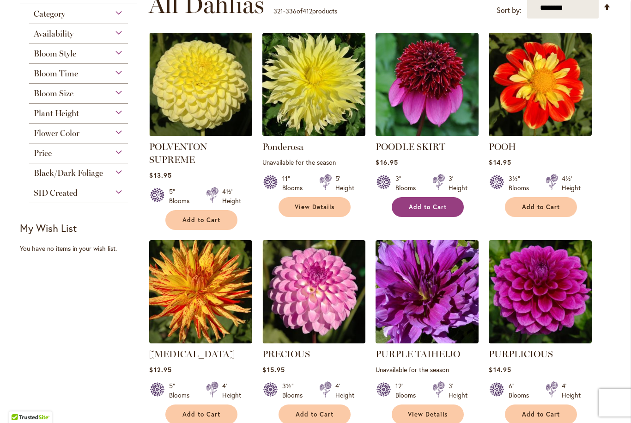
click at [439, 204] on span "Add to Cart" at bounding box center [428, 207] width 38 height 8
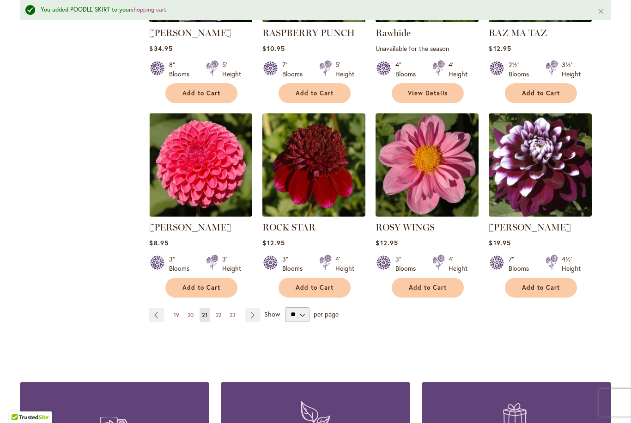
scroll to position [764, 0]
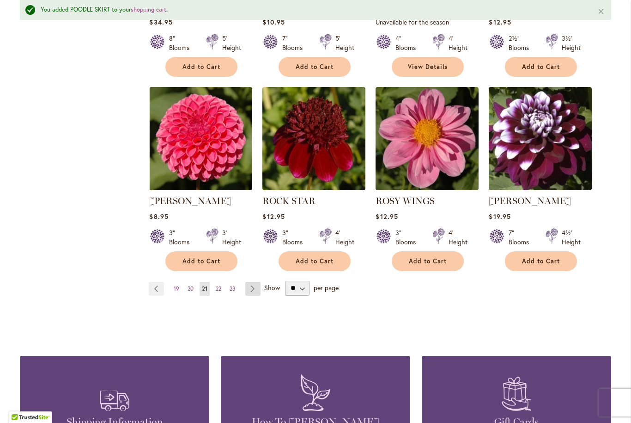
click at [254, 291] on link "Page Next" at bounding box center [252, 289] width 15 height 14
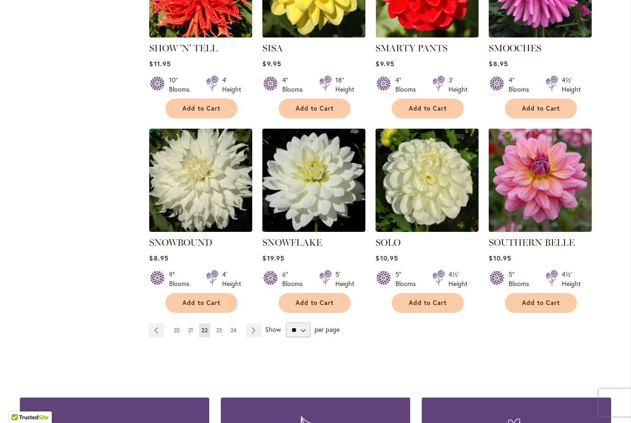
scroll to position [721, 0]
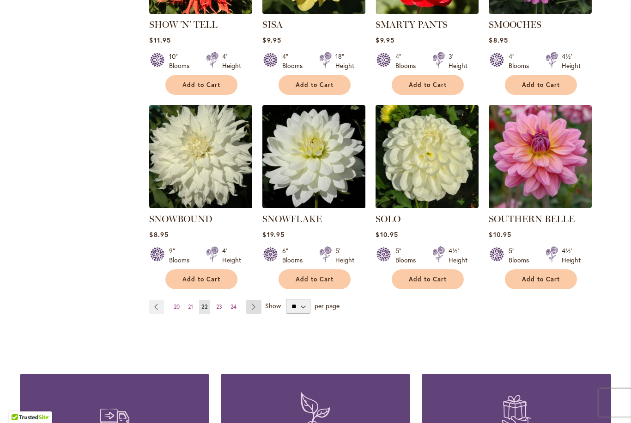
click at [251, 300] on link "Page Next" at bounding box center [253, 307] width 15 height 14
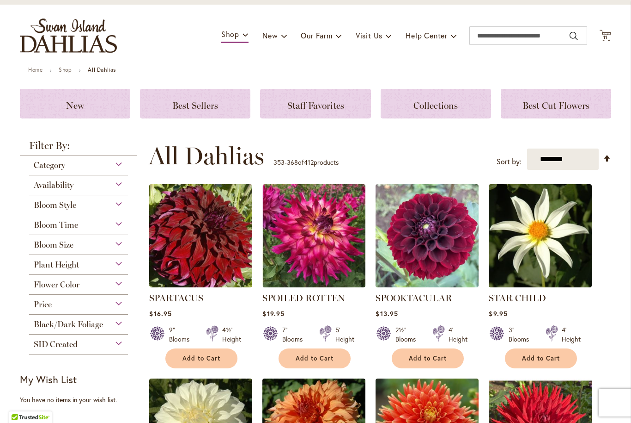
scroll to position [49, 0]
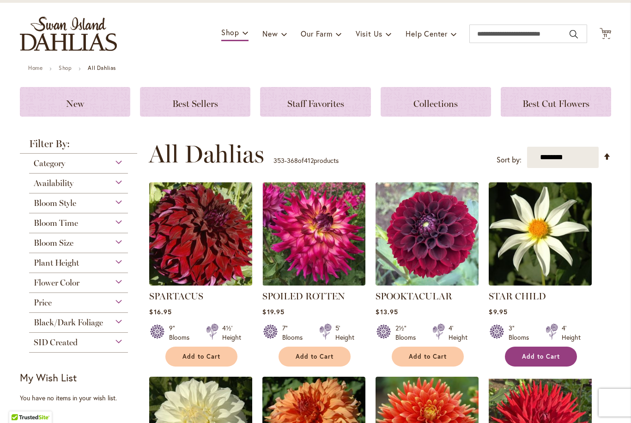
click at [563, 353] on button "Add to Cart" at bounding box center [541, 356] width 72 height 20
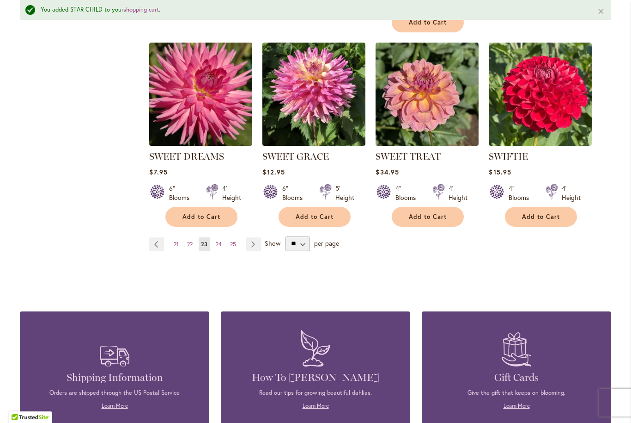
scroll to position [809, 0]
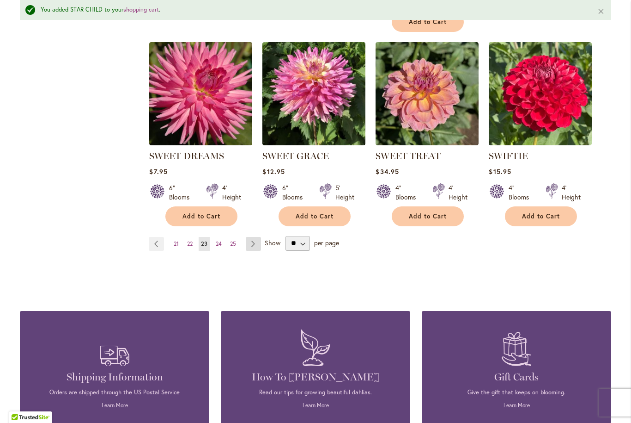
click at [252, 241] on link "Page Next" at bounding box center [253, 244] width 15 height 14
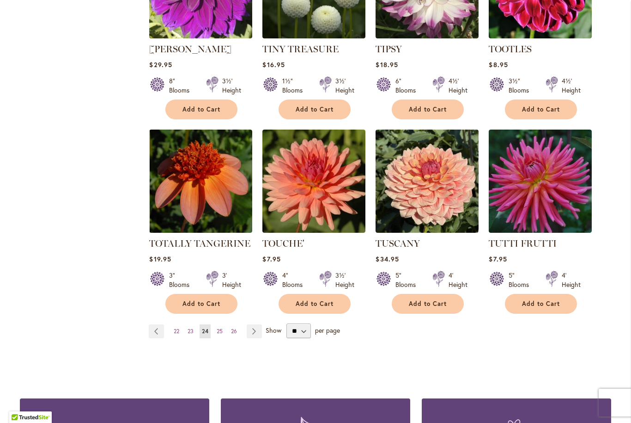
scroll to position [697, 0]
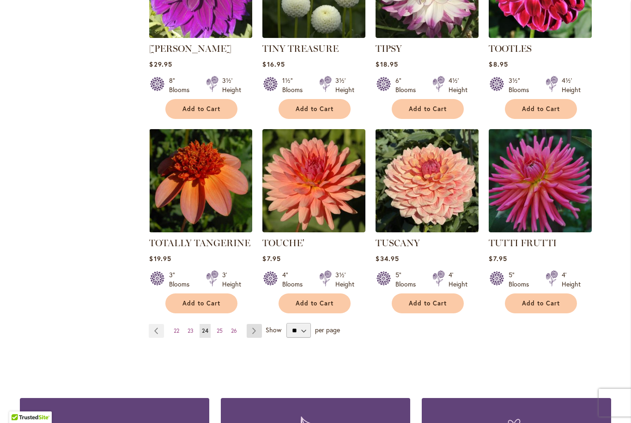
click at [257, 324] on link "Page Next" at bounding box center [254, 331] width 15 height 14
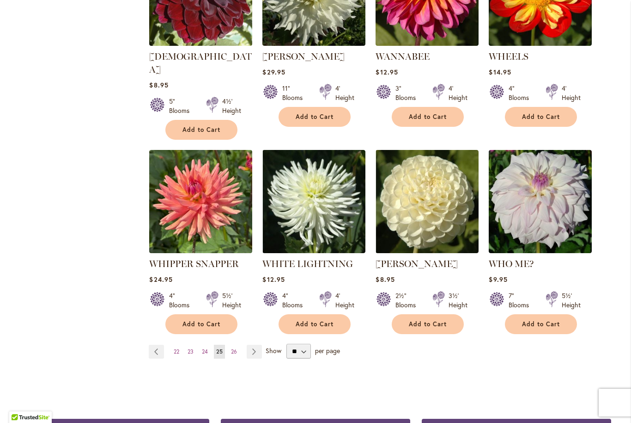
scroll to position [698, 0]
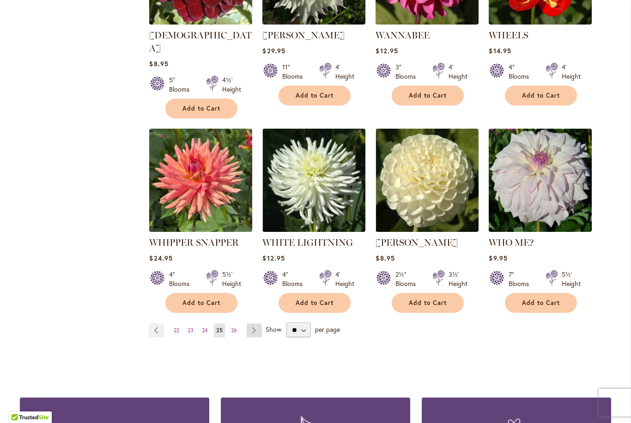
click at [250, 323] on link "Page Next" at bounding box center [254, 330] width 15 height 14
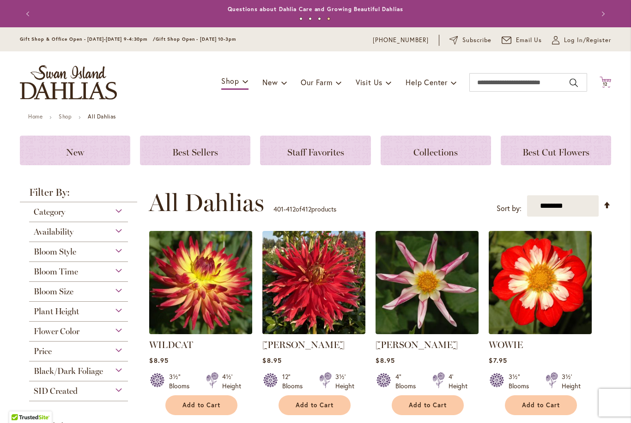
click at [610, 79] on icon at bounding box center [606, 81] width 12 height 11
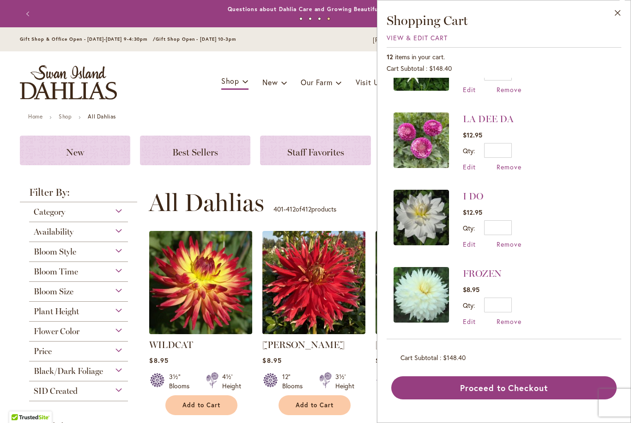
scroll to position [334, 0]
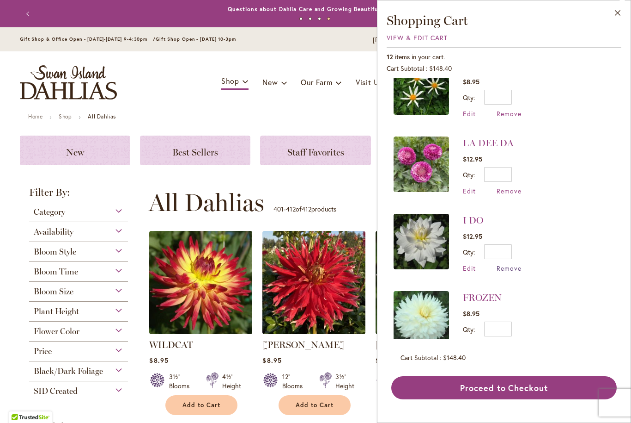
click at [518, 265] on span "Remove" at bounding box center [509, 268] width 25 height 9
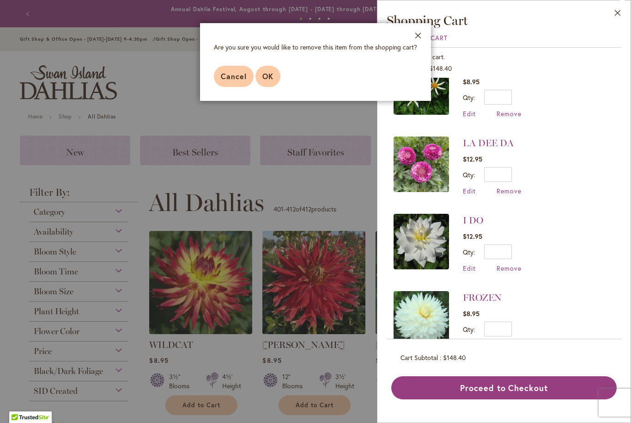
click at [268, 78] on span "OK" at bounding box center [268, 76] width 11 height 10
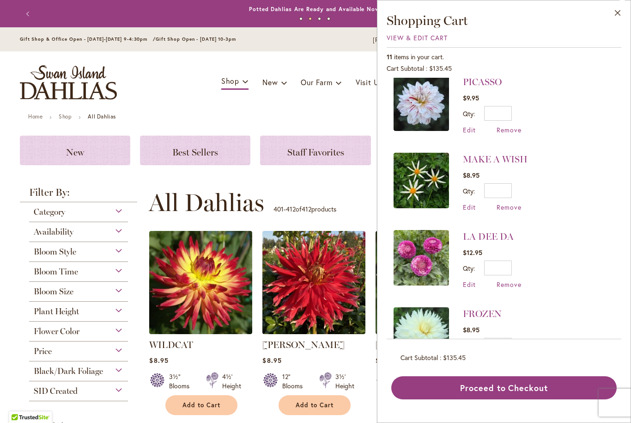
scroll to position [242, 0]
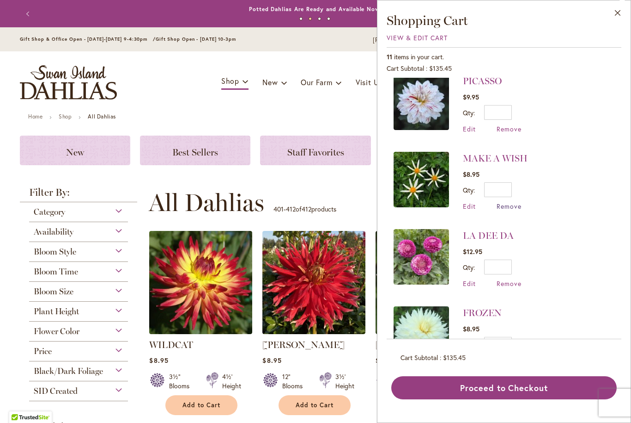
click at [514, 205] on span "Remove" at bounding box center [509, 206] width 25 height 9
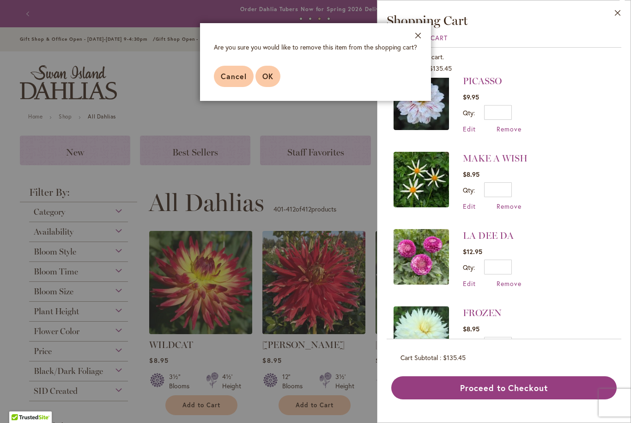
click at [268, 80] on span "OK" at bounding box center [268, 76] width 11 height 10
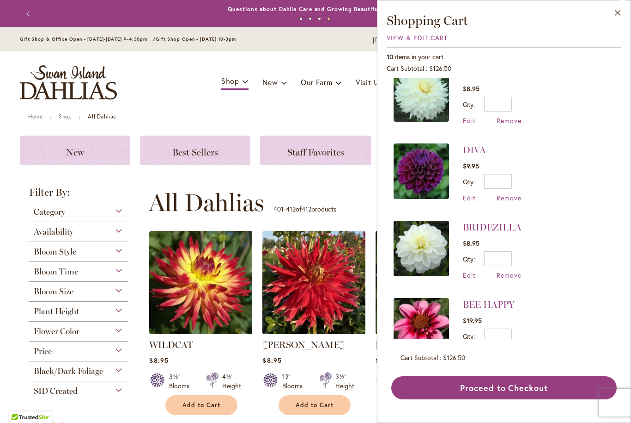
scroll to position [404, 0]
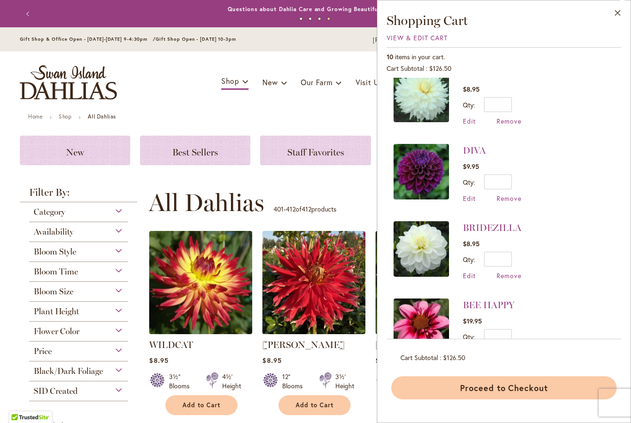
click at [508, 399] on button "Proceed to Checkout" at bounding box center [505, 387] width 226 height 23
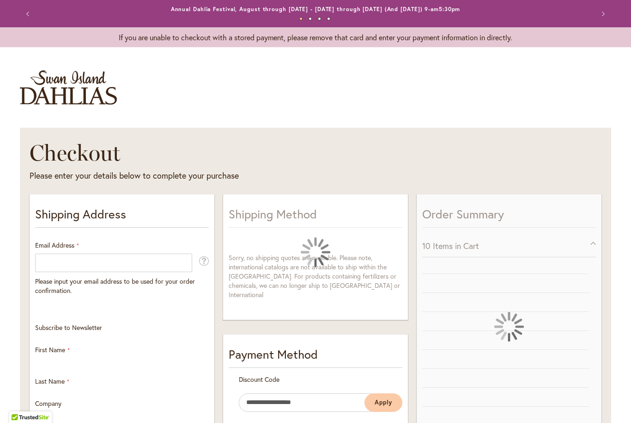
select select "**"
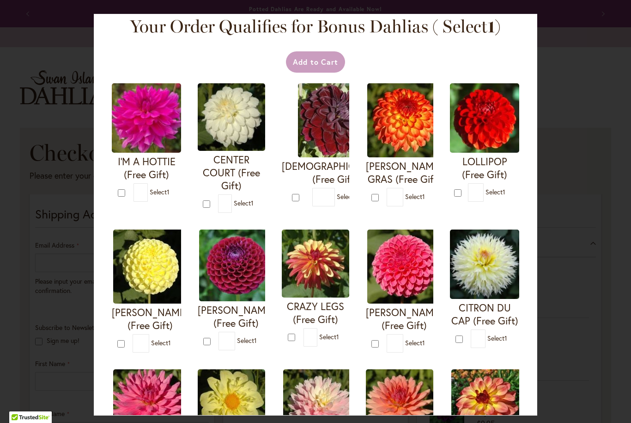
scroll to position [9, 0]
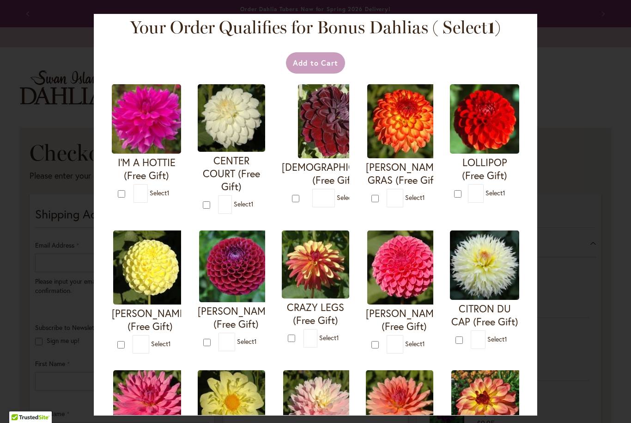
type input "*"
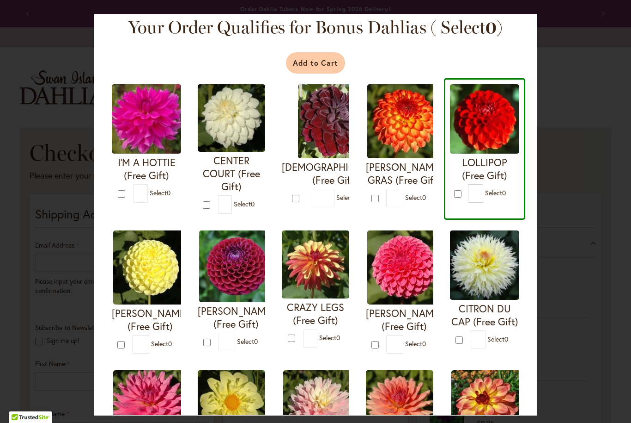
click at [333, 63] on button "Add to Cart" at bounding box center [316, 62] width 60 height 21
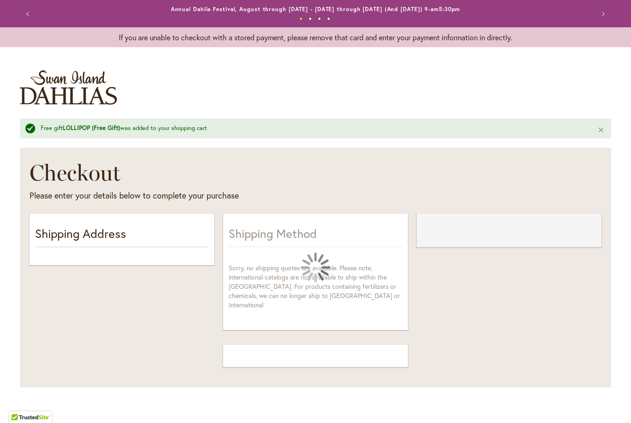
select select "**"
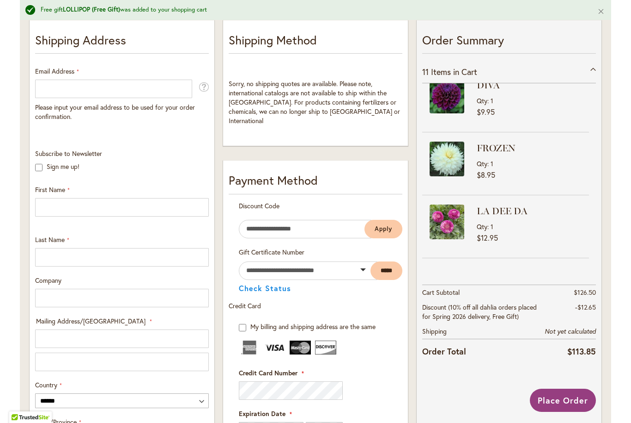
scroll to position [194, 0]
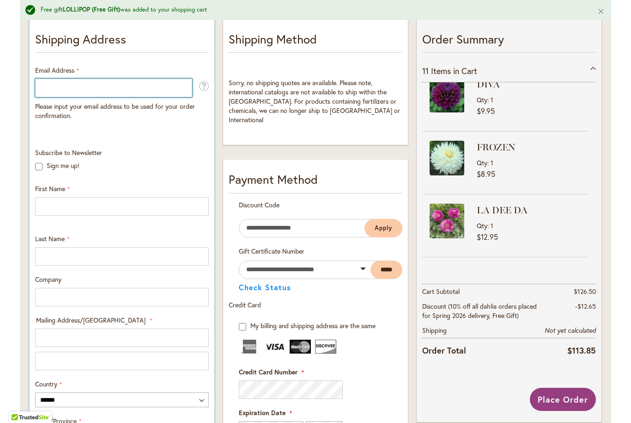
click at [157, 86] on input "Email Address" at bounding box center [113, 88] width 157 height 18
type input "**********"
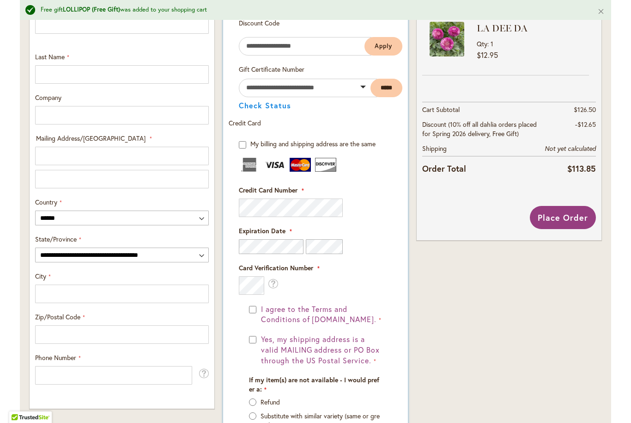
scroll to position [393, 0]
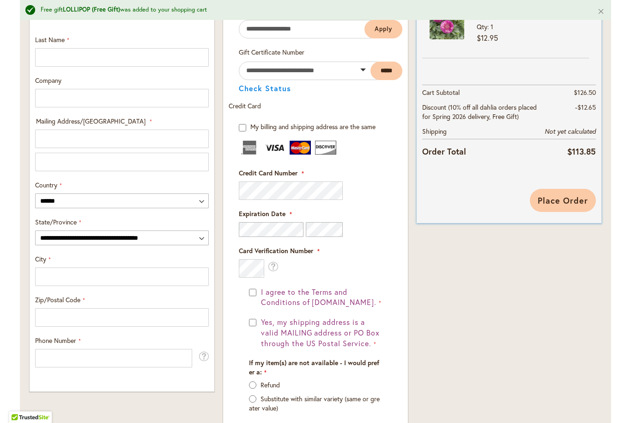
click at [567, 206] on span "Place Order" at bounding box center [563, 200] width 50 height 11
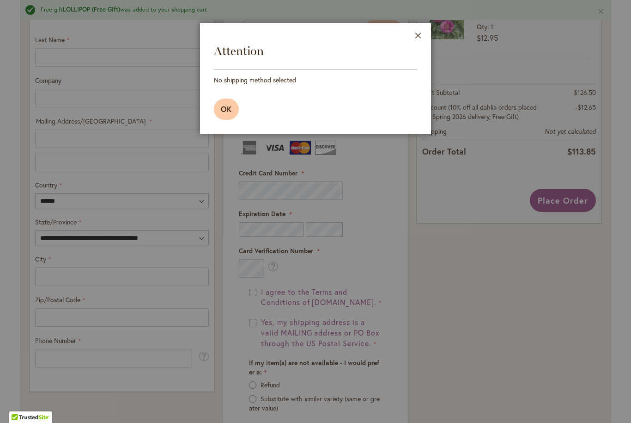
click at [219, 105] on button "OK" at bounding box center [226, 108] width 25 height 21
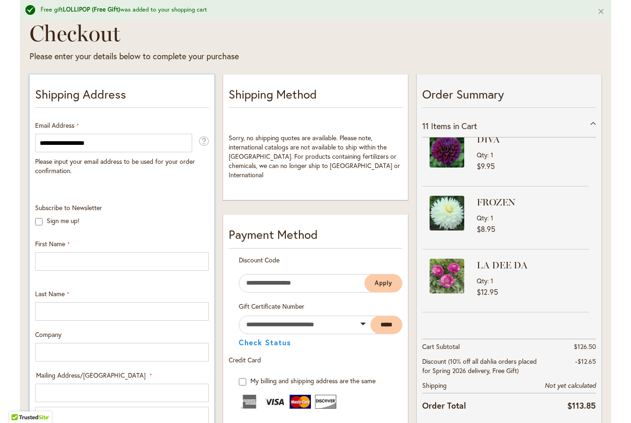
scroll to position [152, 0]
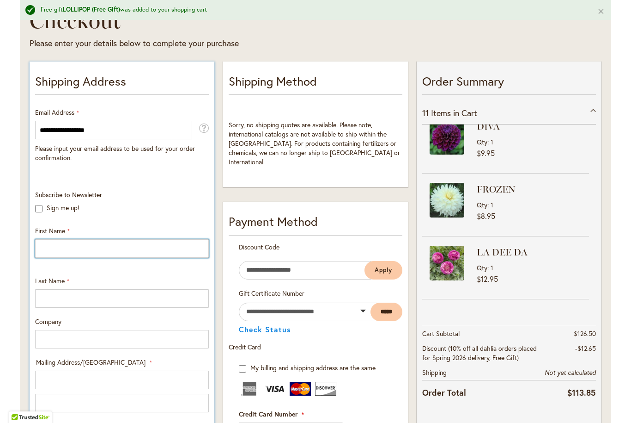
click at [86, 252] on input "First Name" at bounding box center [122, 248] width 174 height 18
type input "*****"
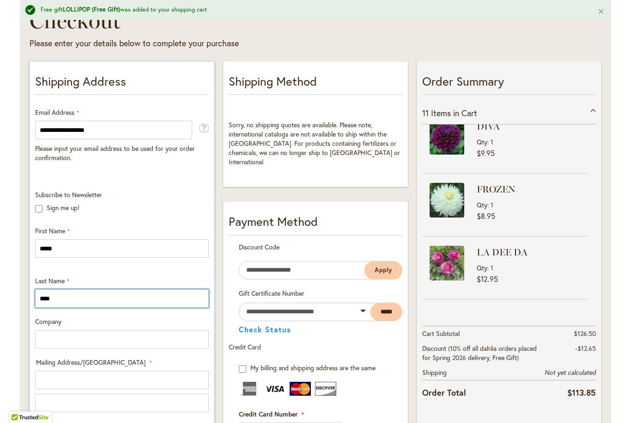
type input "****"
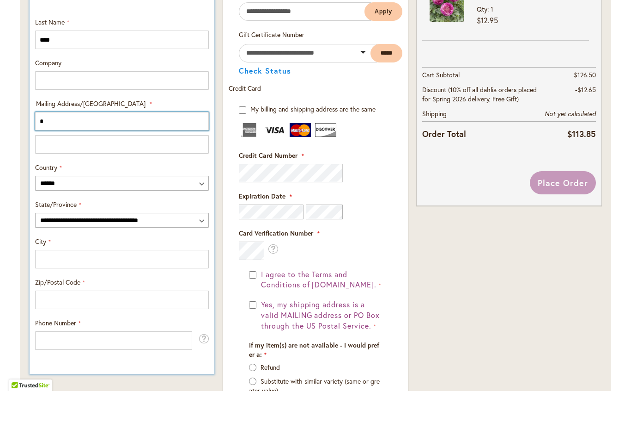
scroll to position [0, 0]
type input "**********"
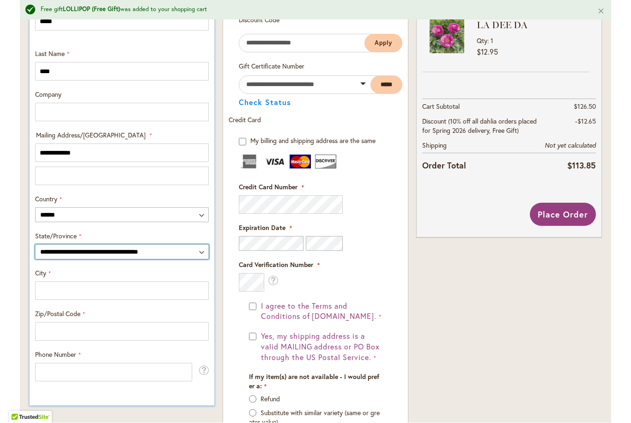
select select "**"
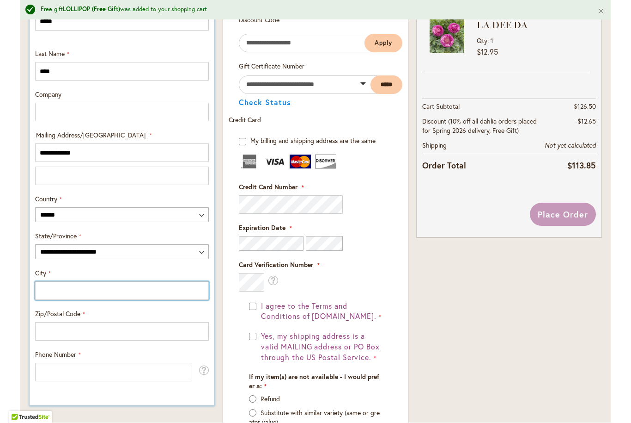
click at [144, 284] on input "City" at bounding box center [122, 291] width 174 height 18
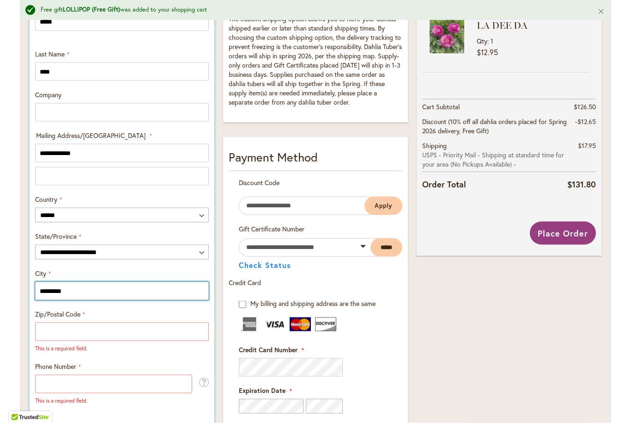
type input "*********"
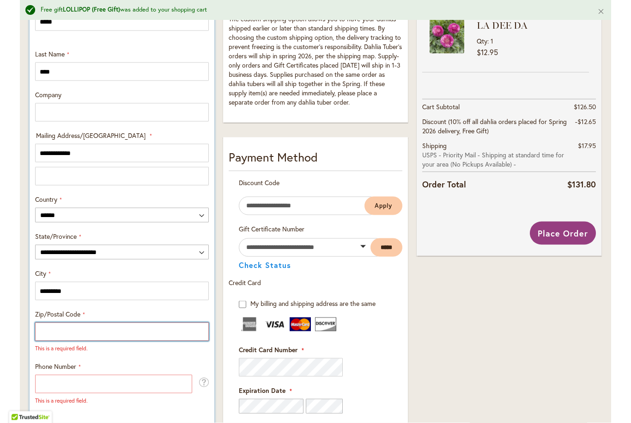
click at [165, 323] on input "Zip/Postal Code" at bounding box center [122, 331] width 174 height 18
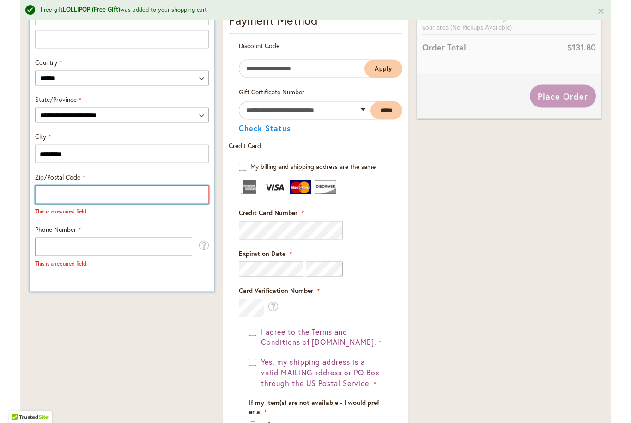
scroll to position [520, 0]
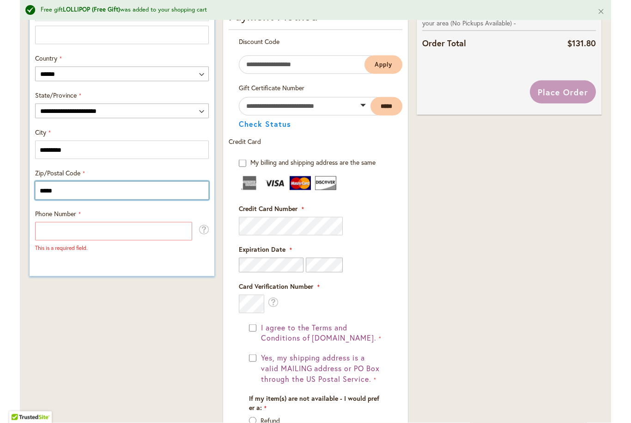
type input "*****"
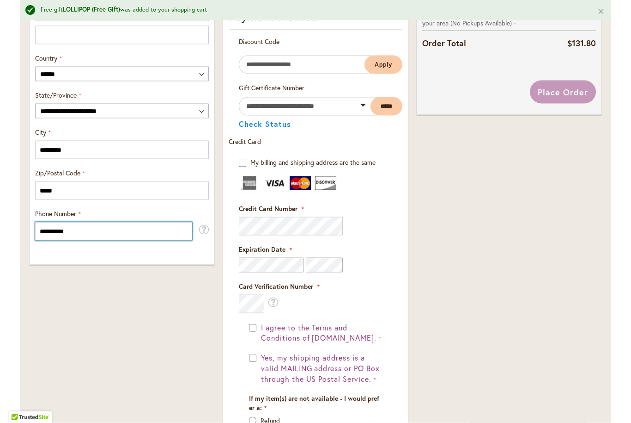
type input "**********"
click at [497, 193] on div "Order Summary 11 Items in Cart BEE HAPPY Qty 1 $19.95 Qty 2" at bounding box center [509, 105] width 193 height 829
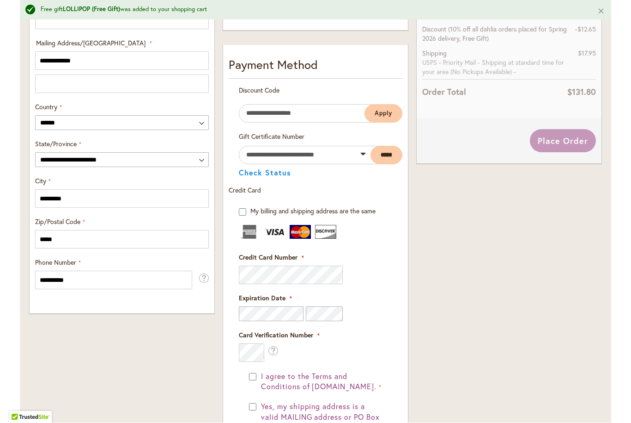
scroll to position [383, 0]
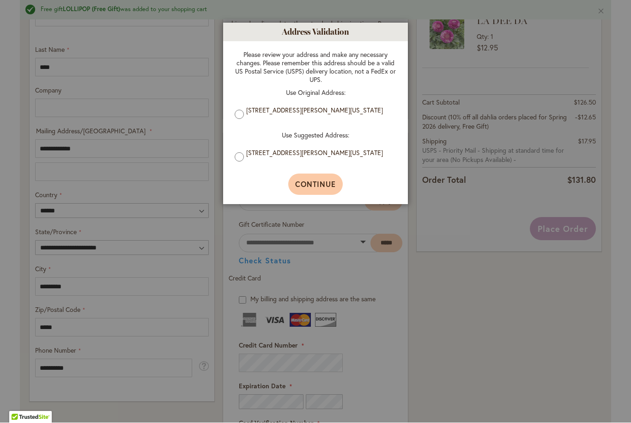
click at [306, 188] on span "Continue" at bounding box center [315, 184] width 41 height 10
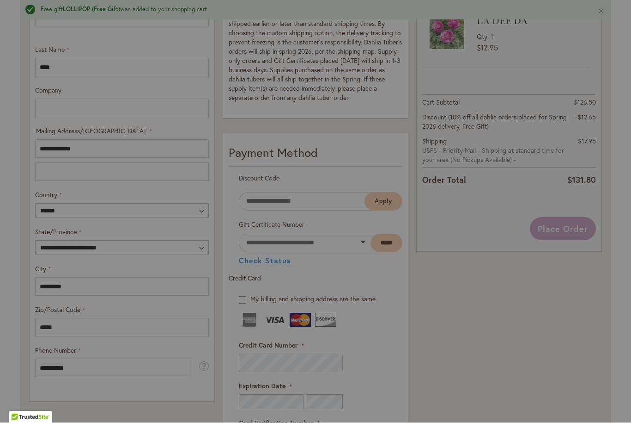
type input "**********"
type input "*********"
type input "**********"
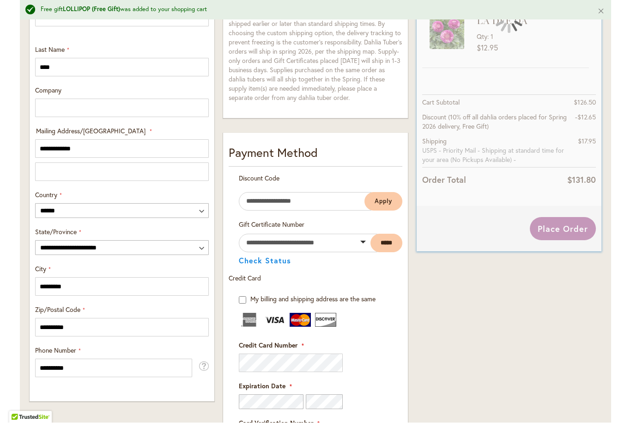
click at [578, 233] on div "Place Order" at bounding box center [510, 228] width 174 height 23
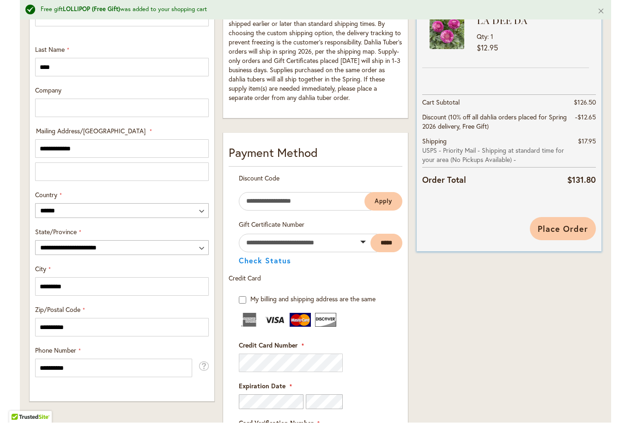
click at [565, 234] on button "Place Order" at bounding box center [563, 228] width 66 height 23
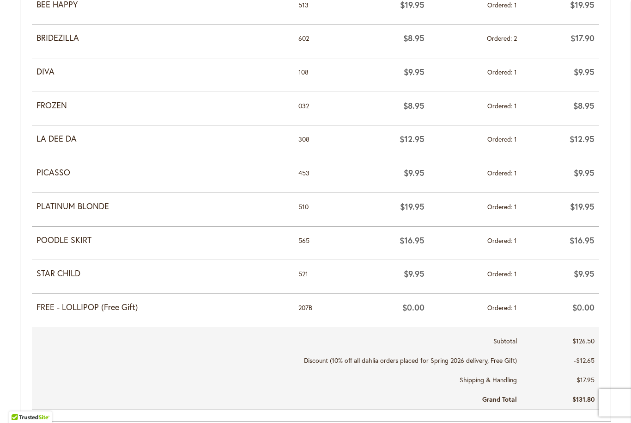
scroll to position [505, 0]
